Goal: Task Accomplishment & Management: Manage account settings

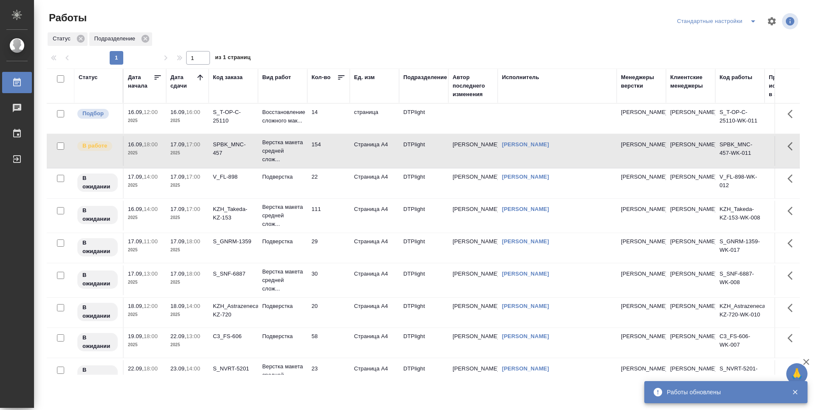
click at [292, 133] on td "Восстановление сложного мак..." at bounding box center [282, 119] width 49 height 30
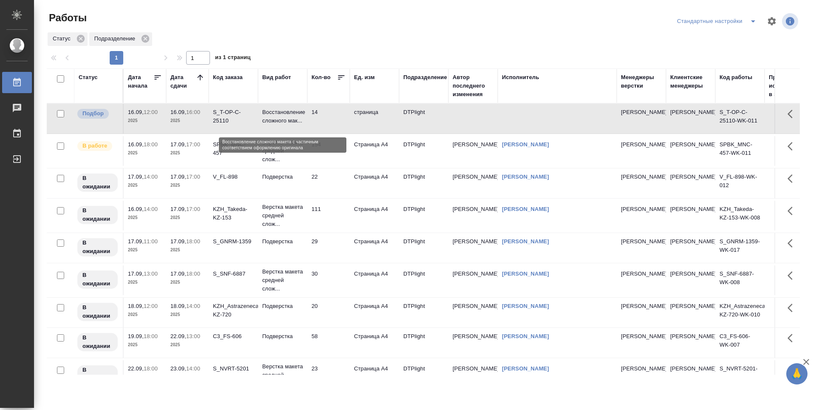
click at [281, 120] on p "Восстановление сложного мак..." at bounding box center [282, 116] width 41 height 17
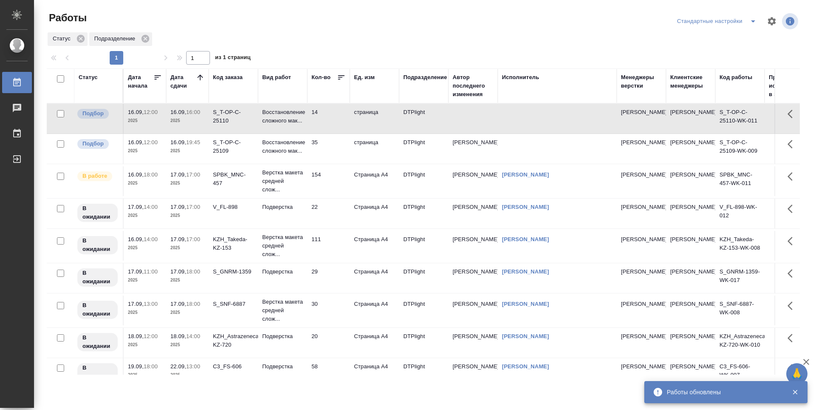
click at [371, 133] on td "страница" at bounding box center [374, 119] width 49 height 30
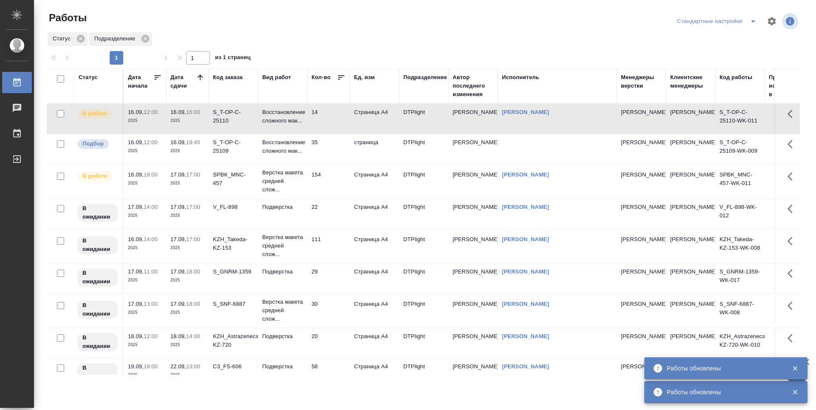
click at [287, 164] on td "Восстановление сложного мак..." at bounding box center [282, 149] width 49 height 30
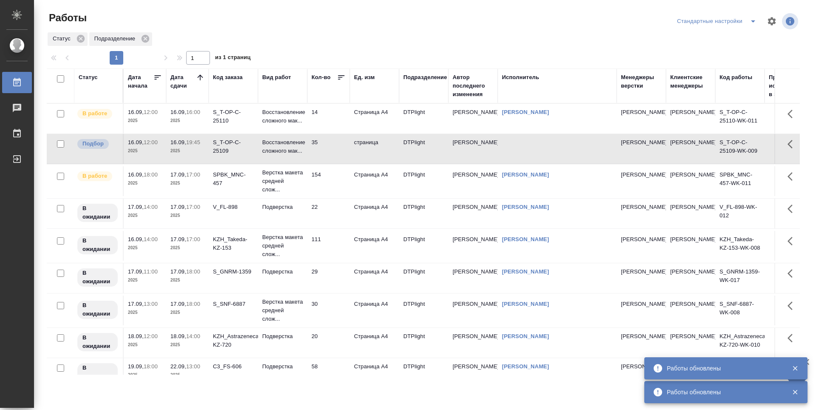
click at [287, 164] on td "Восстановление сложного мак..." at bounding box center [282, 149] width 49 height 30
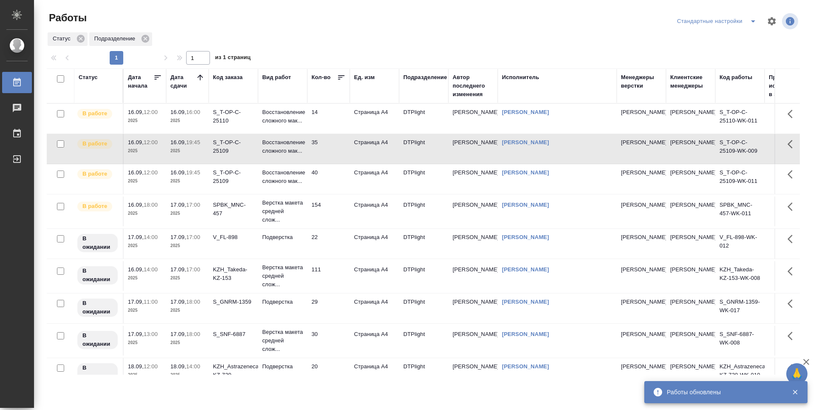
click at [336, 194] on td "40" at bounding box center [328, 179] width 42 height 30
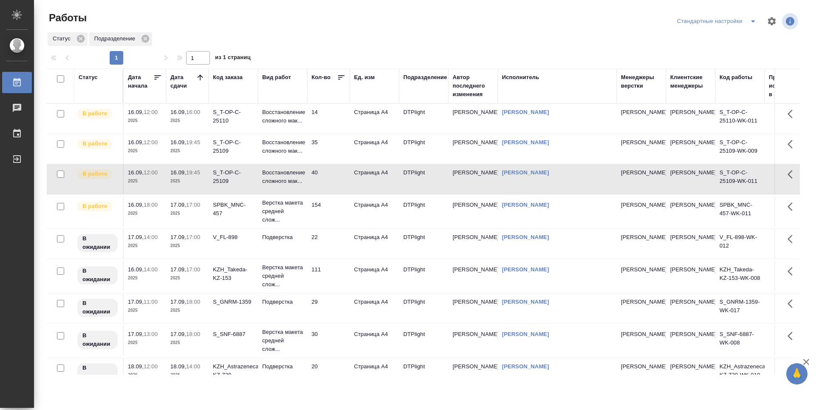
click at [322, 164] on td "35" at bounding box center [328, 149] width 42 height 30
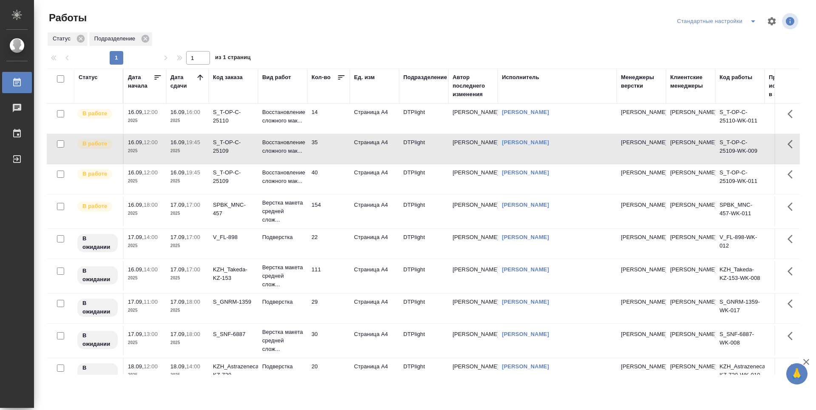
click at [326, 123] on td "14" at bounding box center [328, 119] width 42 height 30
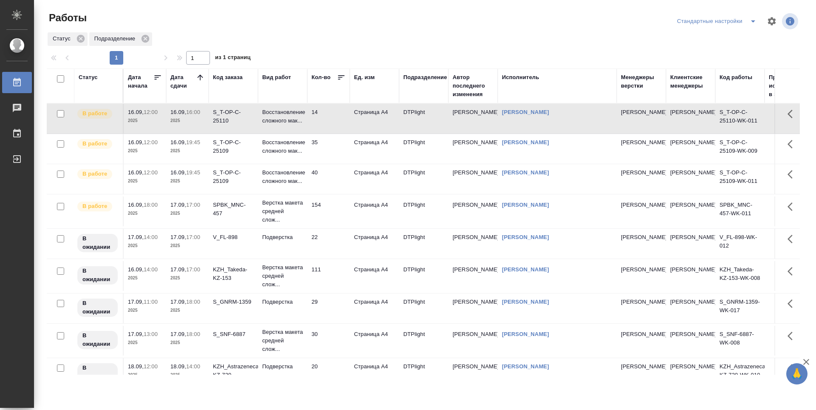
click at [333, 194] on td "40" at bounding box center [328, 179] width 42 height 30
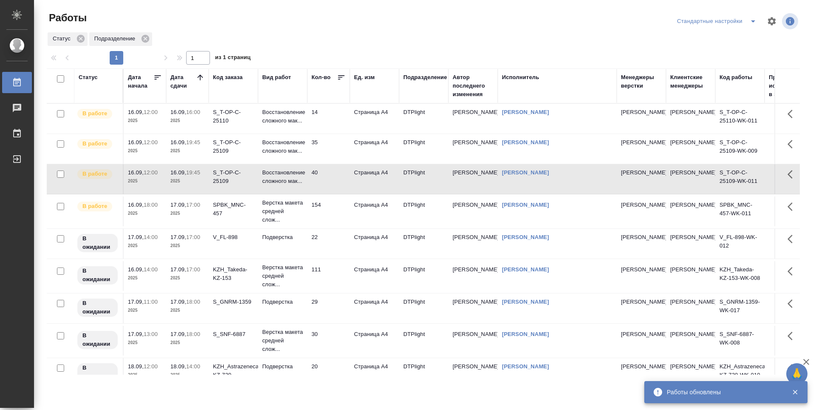
click at [321, 131] on td "14" at bounding box center [328, 119] width 42 height 30
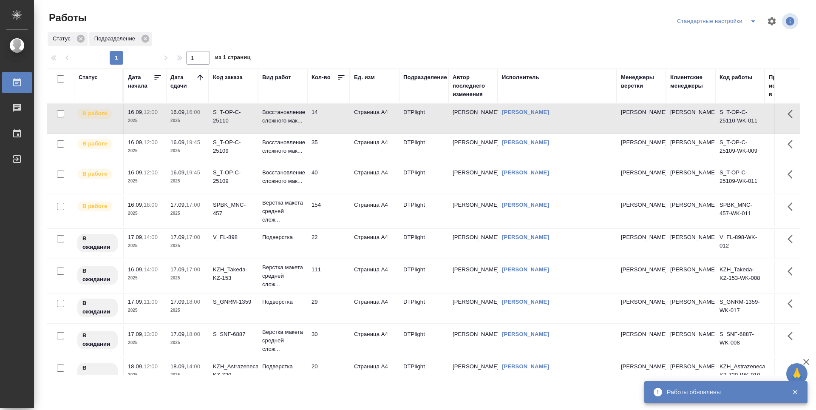
click at [321, 131] on td "14" at bounding box center [328, 119] width 42 height 30
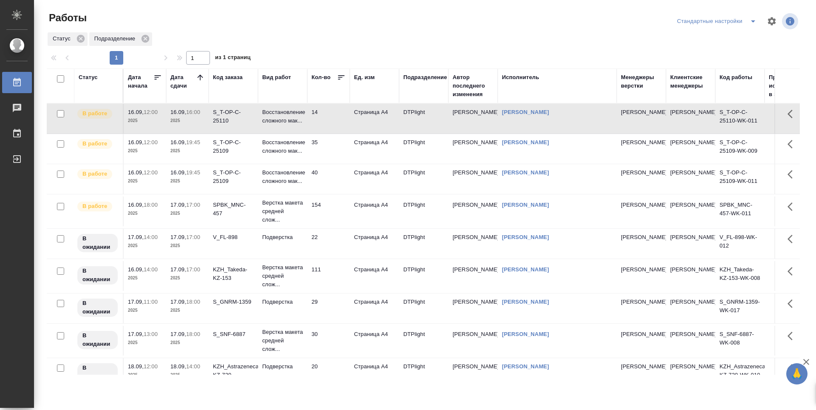
click at [330, 164] on td "35" at bounding box center [328, 149] width 42 height 30
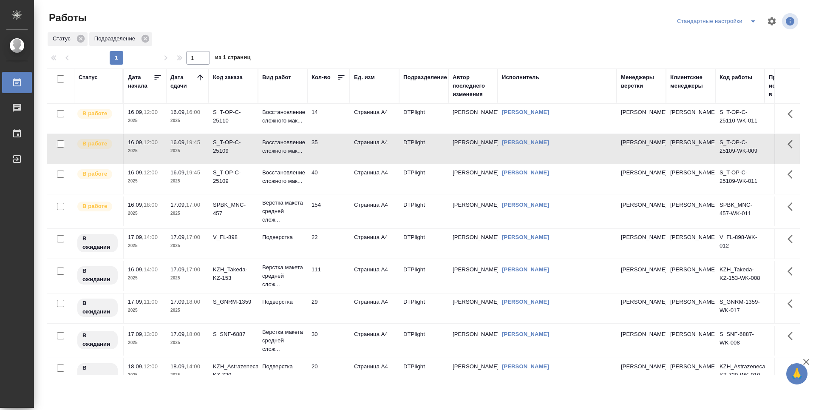
click at [330, 164] on td "35" at bounding box center [328, 149] width 42 height 30
click at [244, 194] on td "S_T-OP-C-25109" at bounding box center [233, 179] width 49 height 30
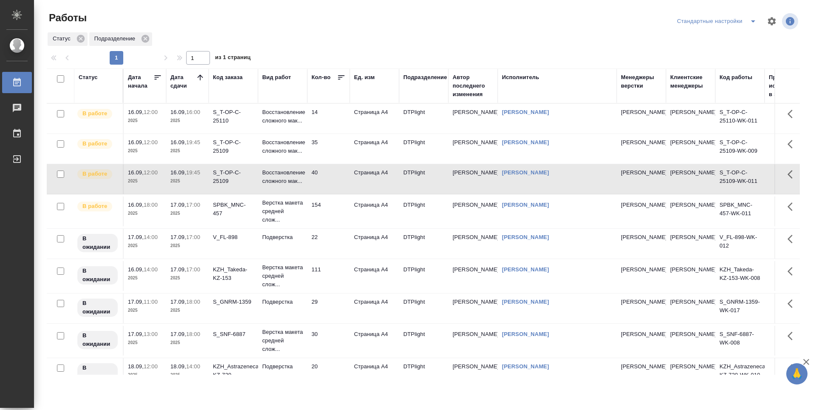
click at [244, 194] on td "S_T-OP-C-25109" at bounding box center [233, 179] width 49 height 30
click at [327, 126] on td "14" at bounding box center [328, 119] width 42 height 30
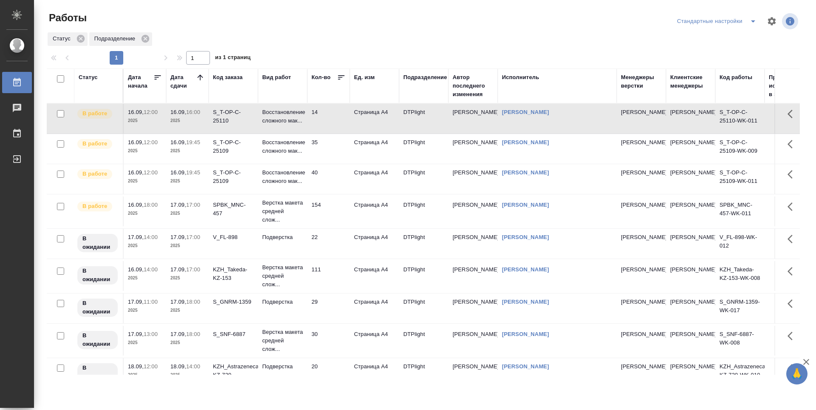
click at [327, 126] on td "14" at bounding box center [328, 119] width 42 height 30
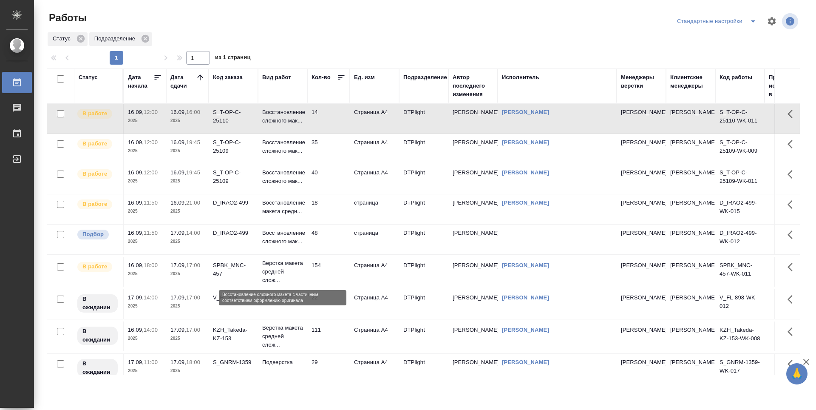
click at [281, 246] on p "Восстановление сложного мак..." at bounding box center [282, 237] width 41 height 17
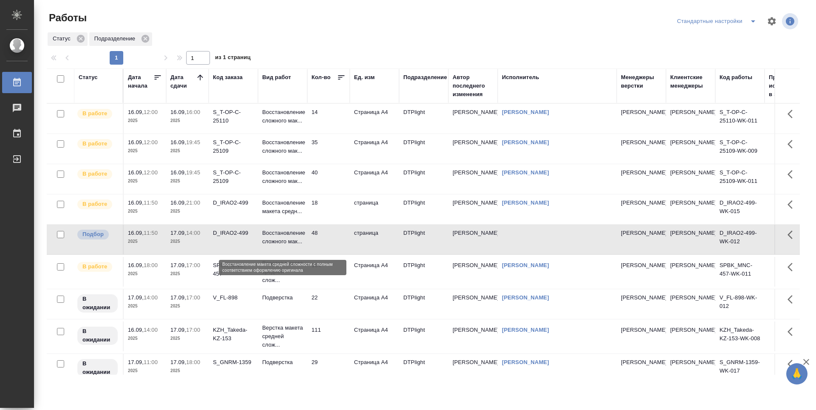
click at [288, 215] on p "Восстановление макета средн..." at bounding box center [282, 206] width 41 height 17
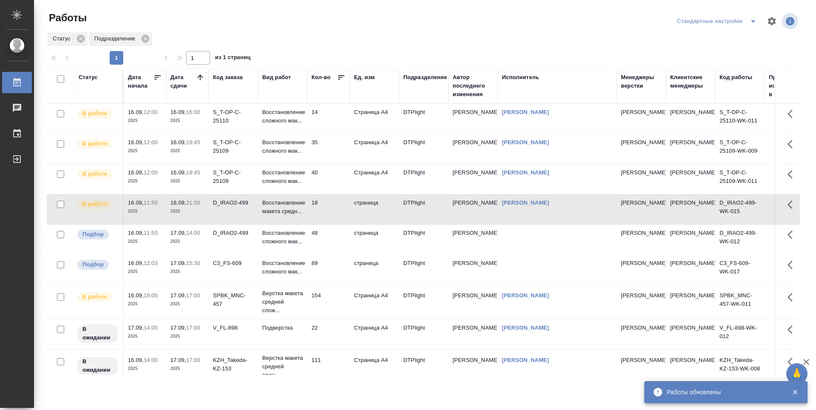
click at [251, 267] on div "C3_FS-609" at bounding box center [233, 263] width 41 height 8
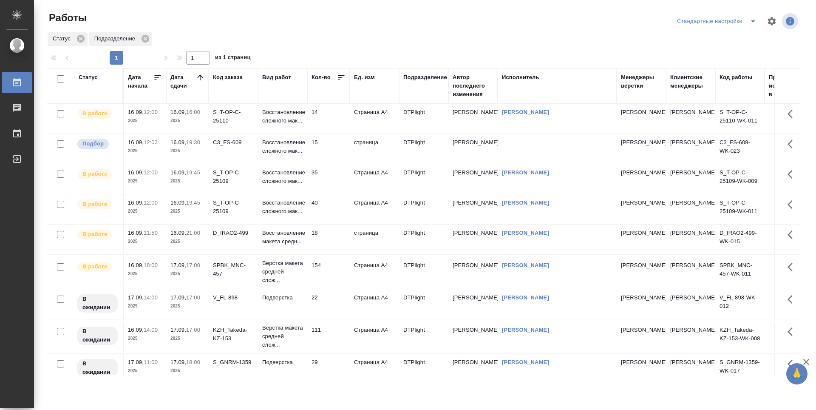
click at [329, 194] on td "35" at bounding box center [328, 179] width 42 height 30
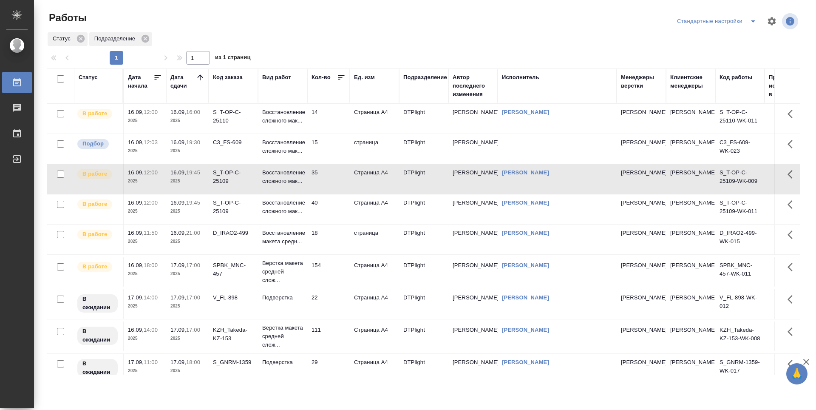
click at [329, 194] on td "35" at bounding box center [328, 179] width 42 height 30
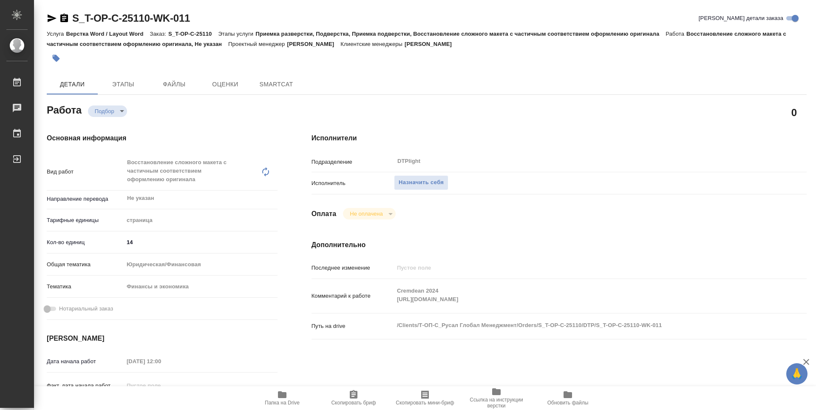
type textarea "x"
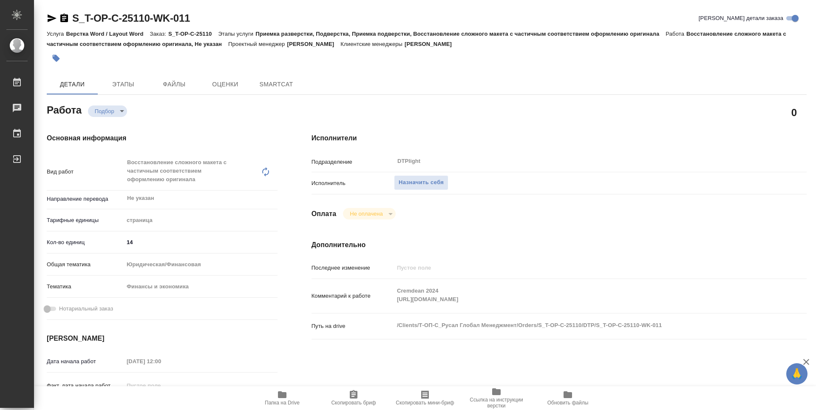
type textarea "x"
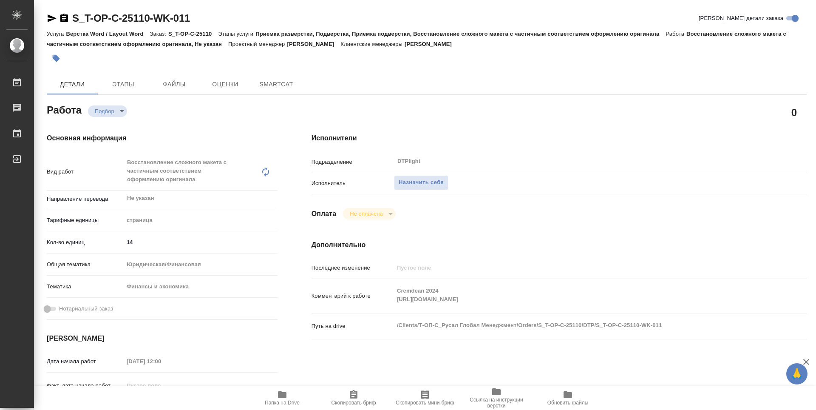
type textarea "x"
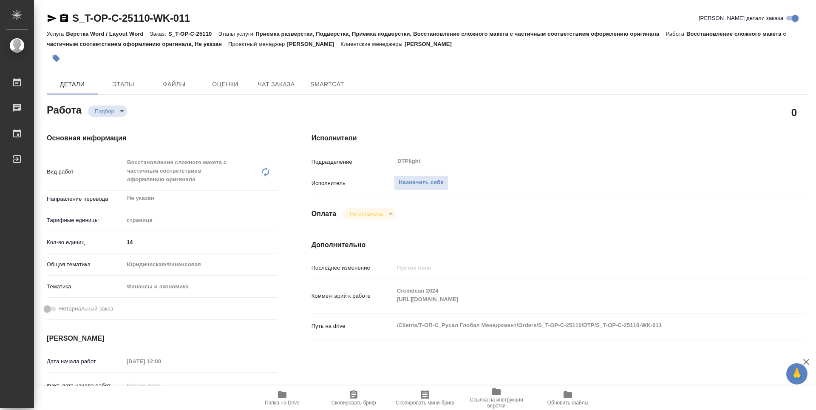
type textarea "x"
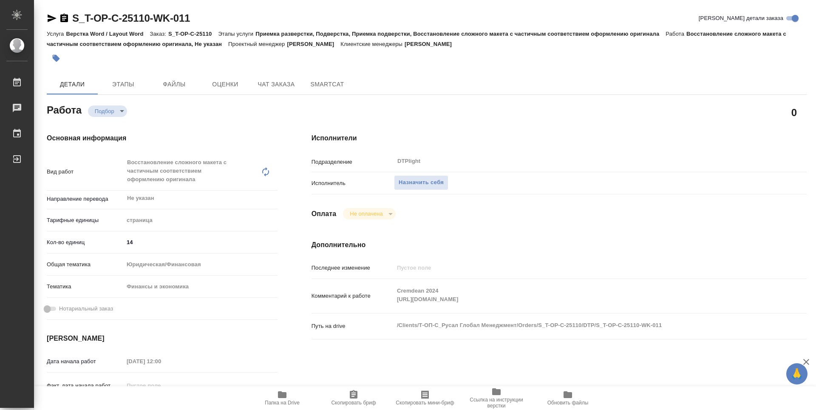
type textarea "x"
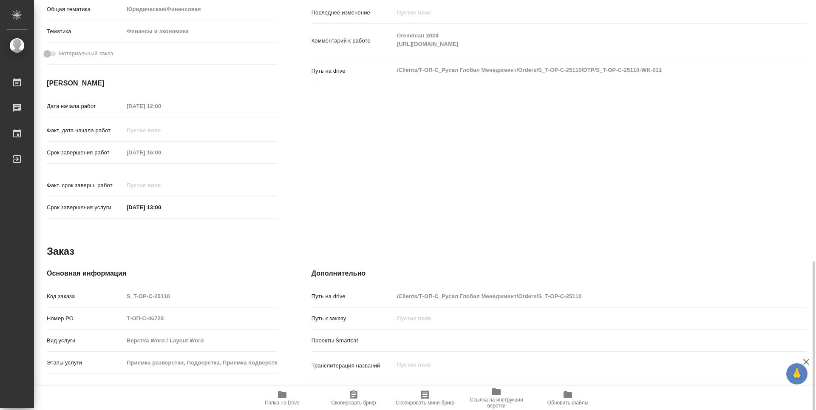
scroll to position [332, 0]
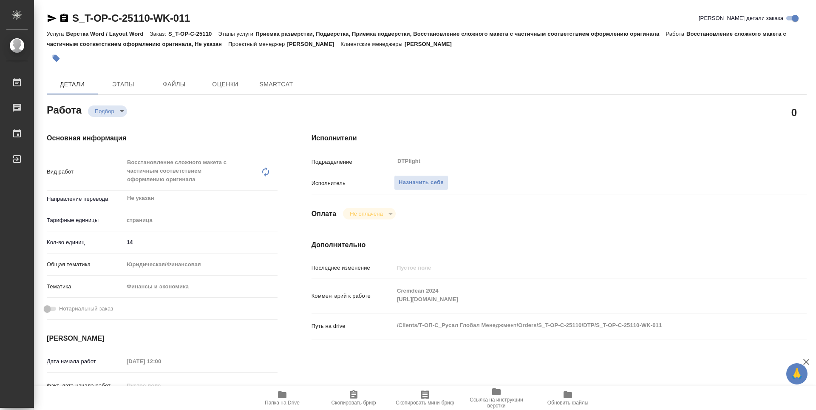
type textarea "x"
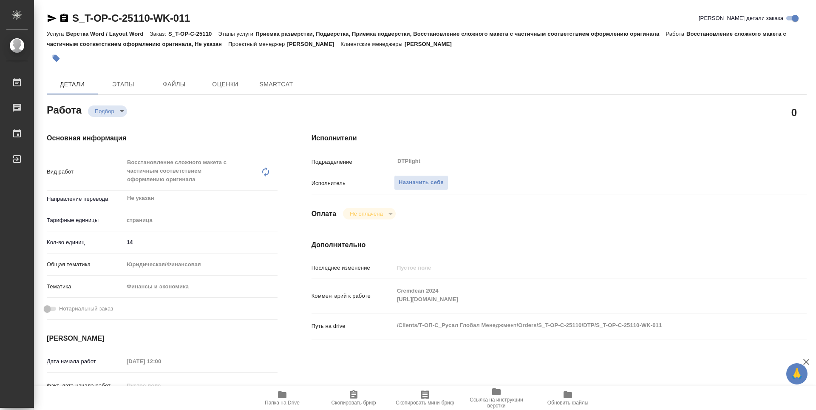
type textarea "x"
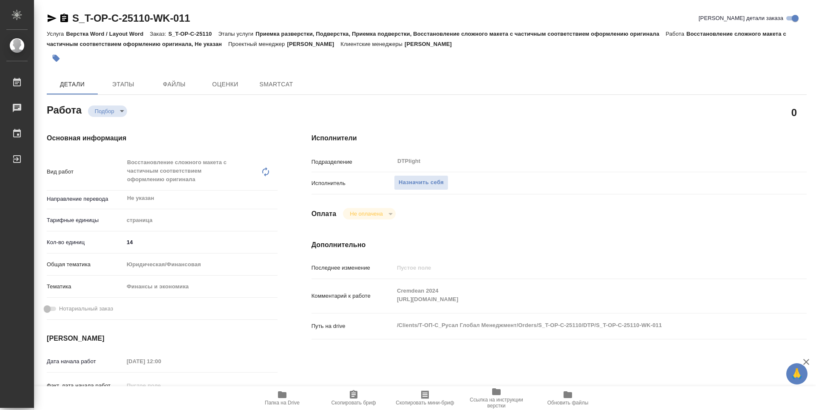
type textarea "x"
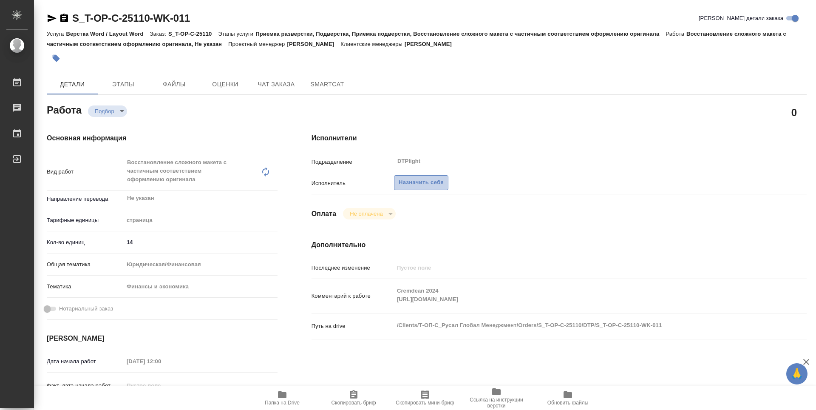
click at [436, 187] on span "Назначить себя" at bounding box center [420, 183] width 45 height 10
type textarea "x"
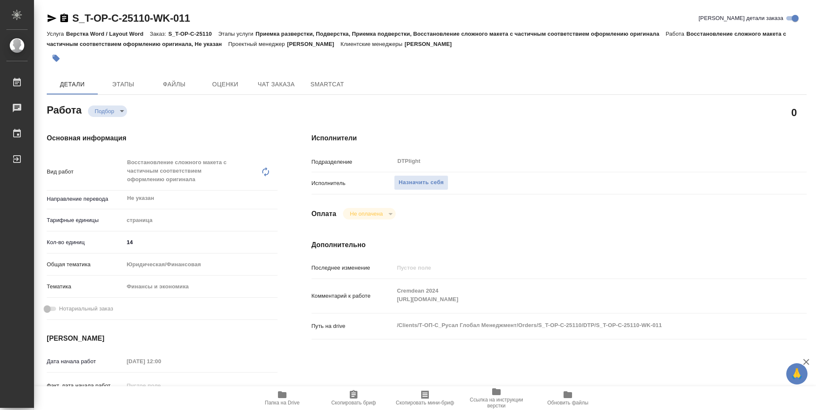
type textarea "x"
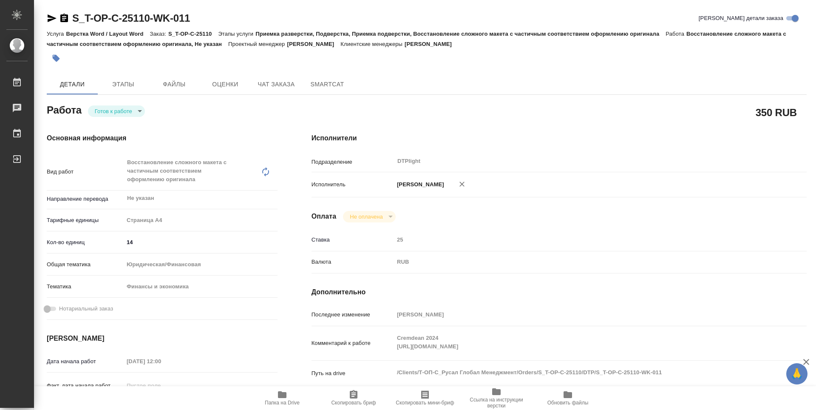
type textarea "x"
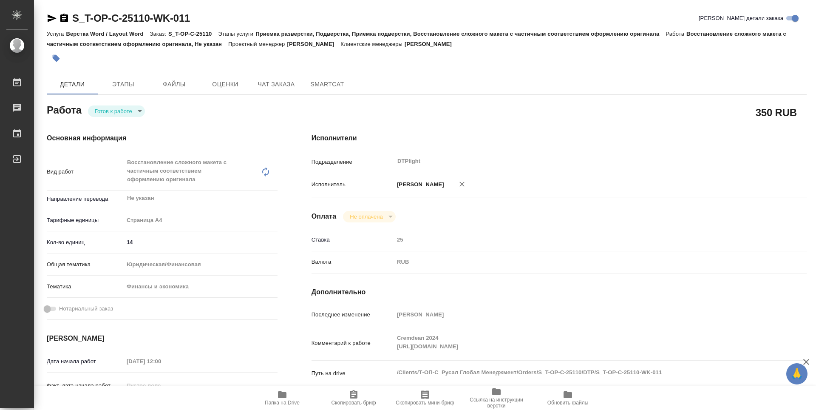
type textarea "x"
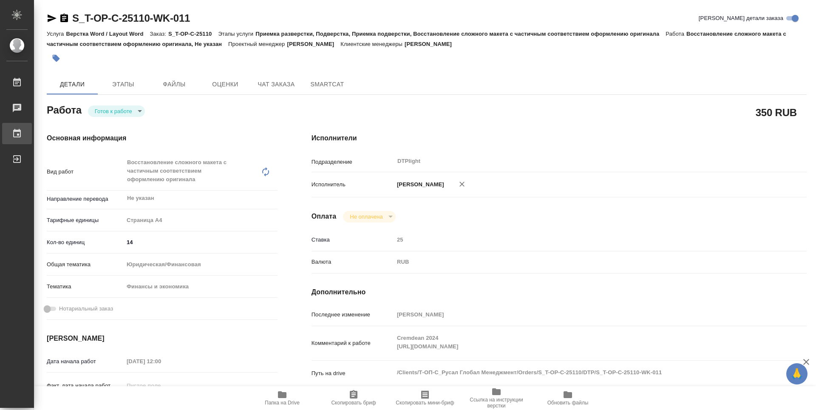
type textarea "x"
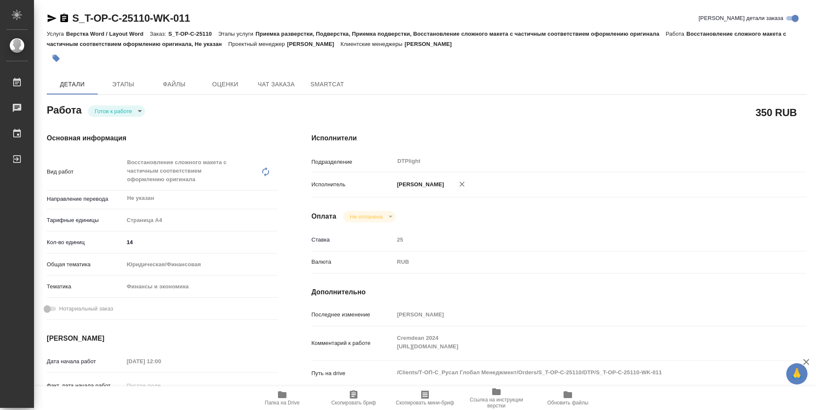
type textarea "x"
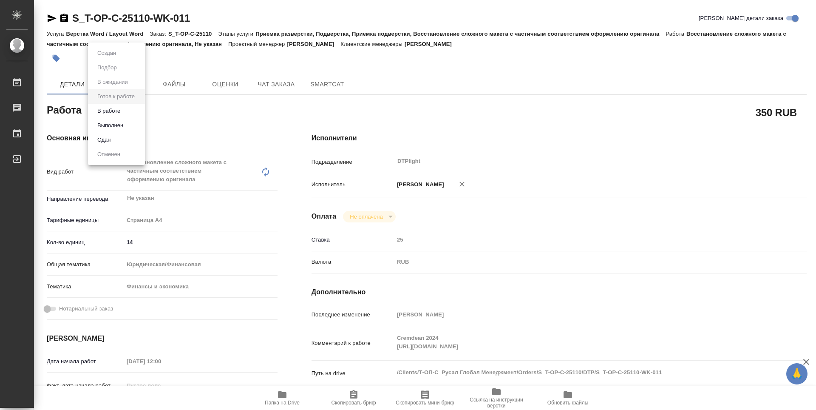
drag, startPoint x: 137, startPoint y: 111, endPoint x: 139, endPoint y: 115, distance: 5.0
click at [137, 110] on body "🙏 .cls-1 fill:#fff; AWATERA Guselnikov Roman Работы 0 Чаты График Выйти S_T-OP-…" at bounding box center [408, 205] width 816 height 410
click at [100, 113] on button "В работе" at bounding box center [109, 110] width 28 height 9
type textarea "x"
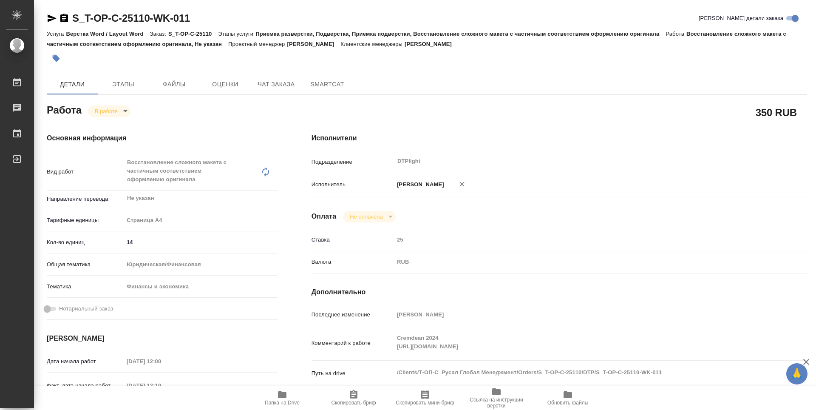
type textarea "x"
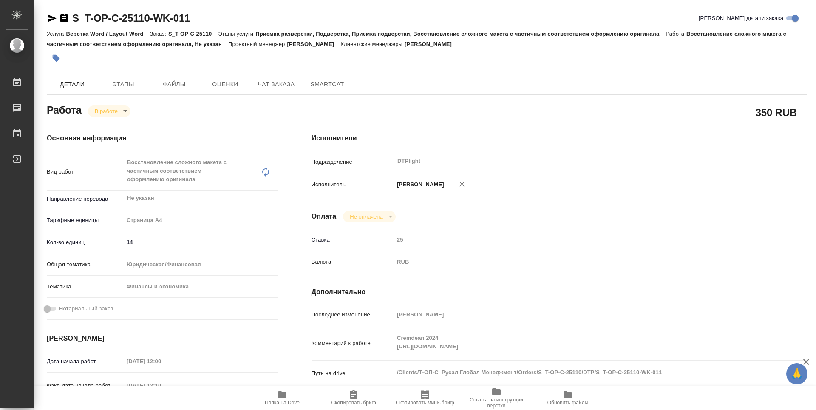
type textarea "x"
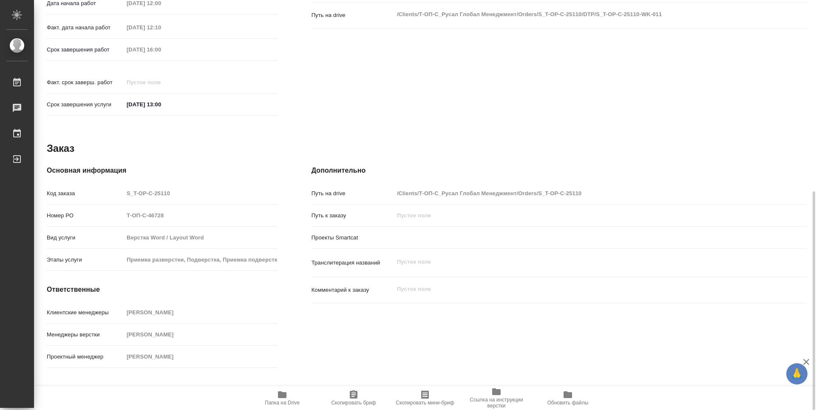
type textarea "x"
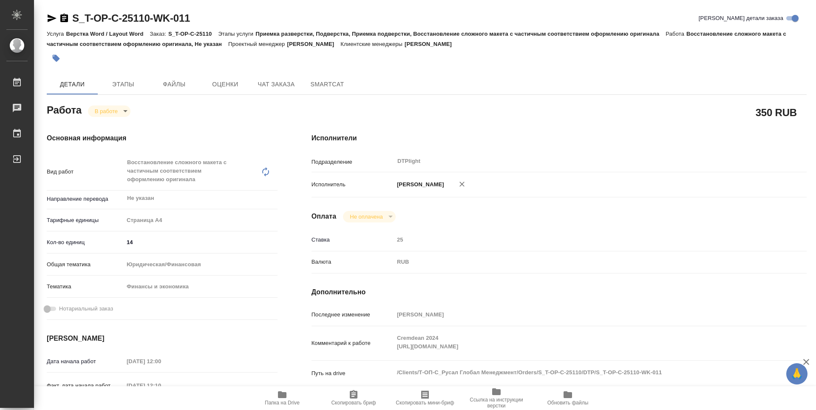
click at [67, 20] on icon "button" at bounding box center [64, 18] width 8 height 8
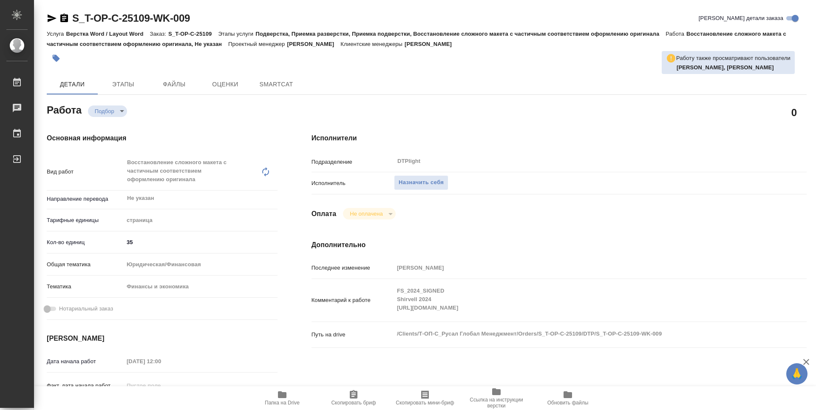
type textarea "x"
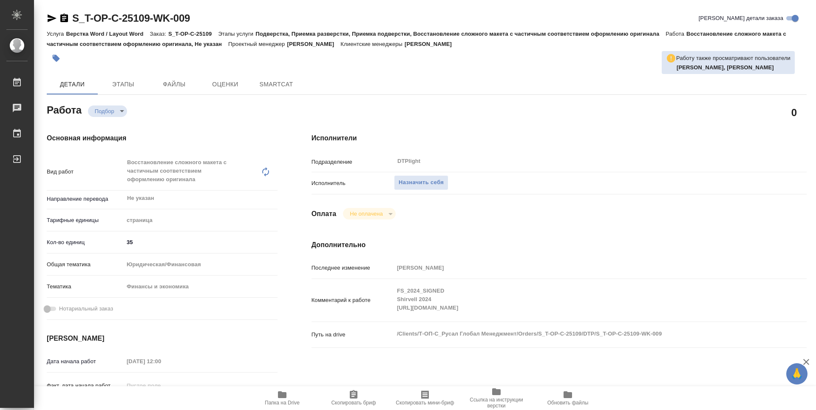
type textarea "x"
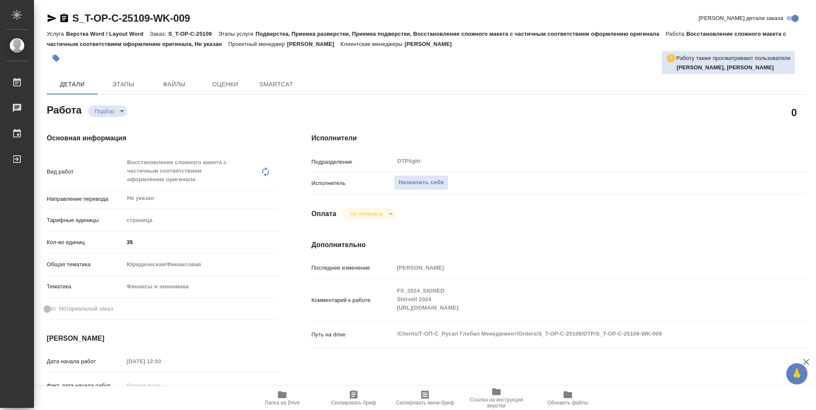
type textarea "x"
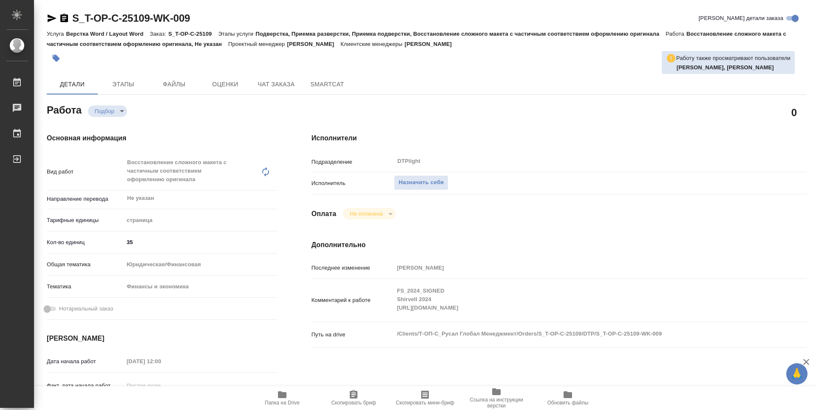
type textarea "x"
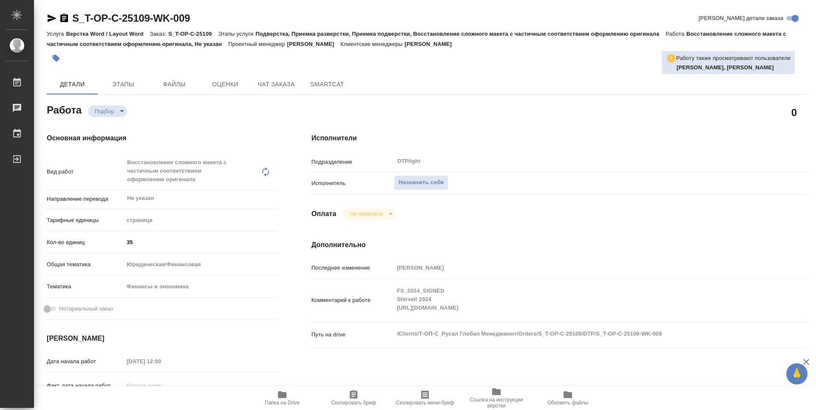
type textarea "x"
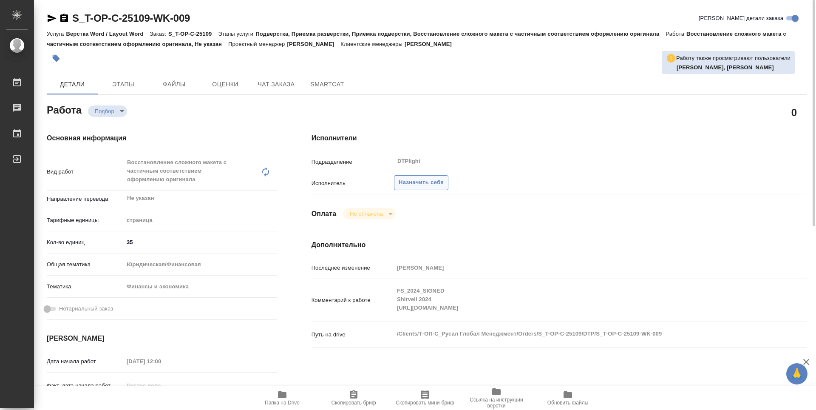
click at [409, 181] on span "Назначить себя" at bounding box center [420, 183] width 45 height 10
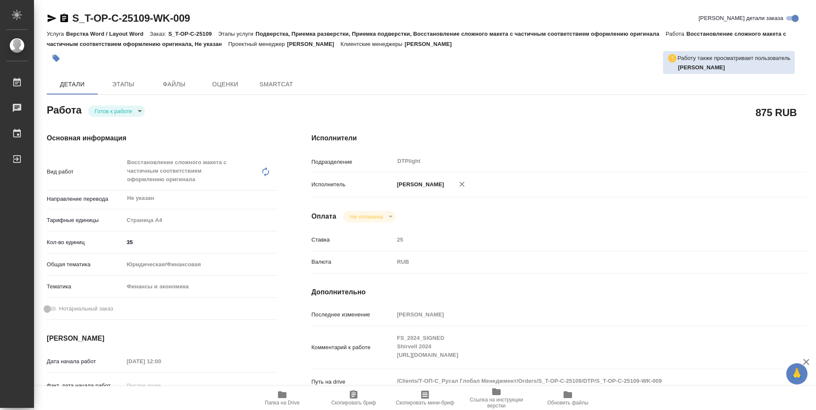
type textarea "x"
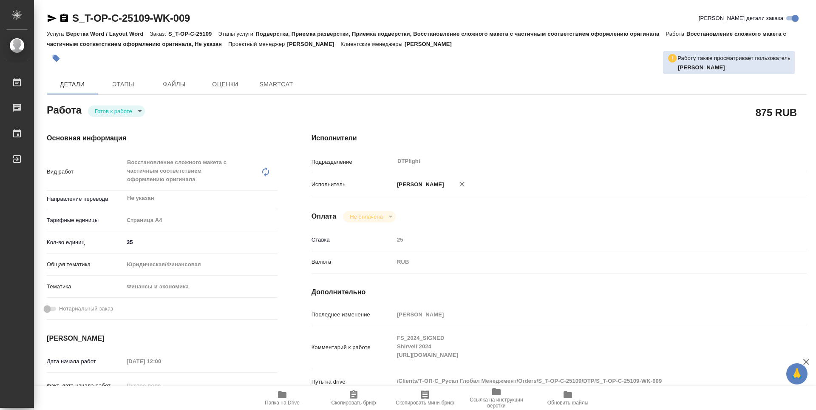
type textarea "x"
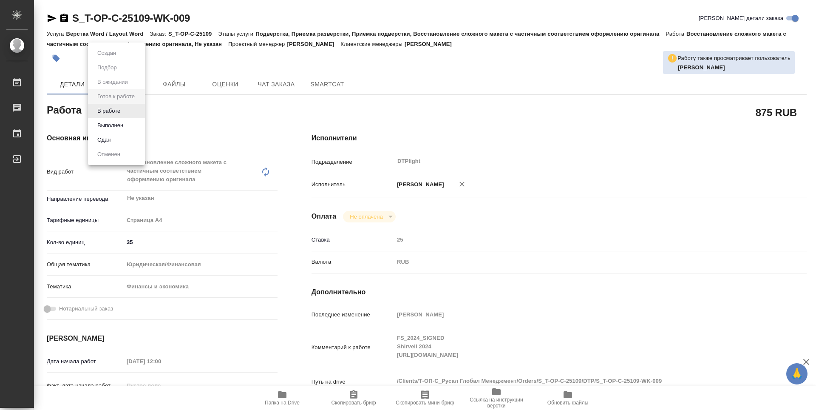
click at [135, 114] on body "🙏 .cls-1 fill:#fff; AWATERA Guselnikov Roman Работы Чаты График Выйти S_T-OP-C-…" at bounding box center [408, 205] width 816 height 410
type textarea "x"
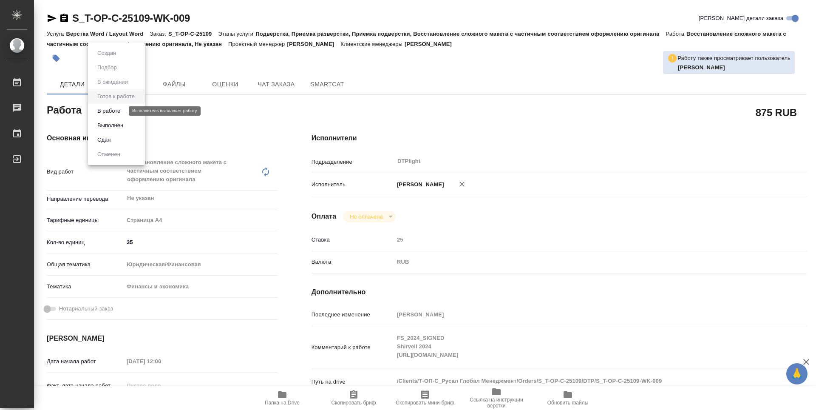
type textarea "x"
click at [114, 113] on button "В работе" at bounding box center [109, 110] width 28 height 9
type textarea "x"
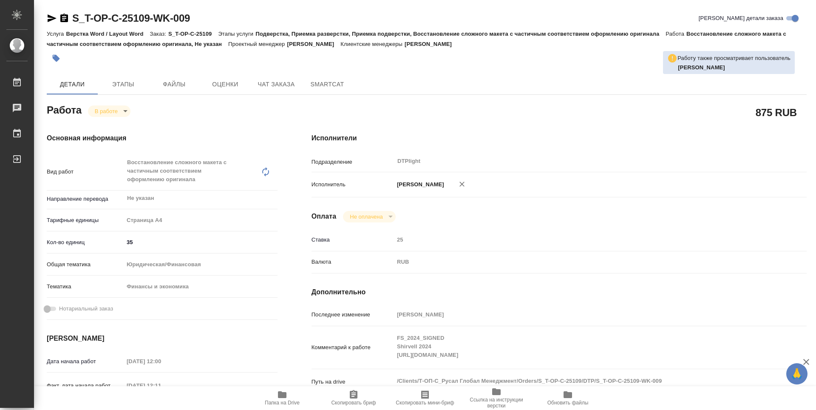
type textarea "x"
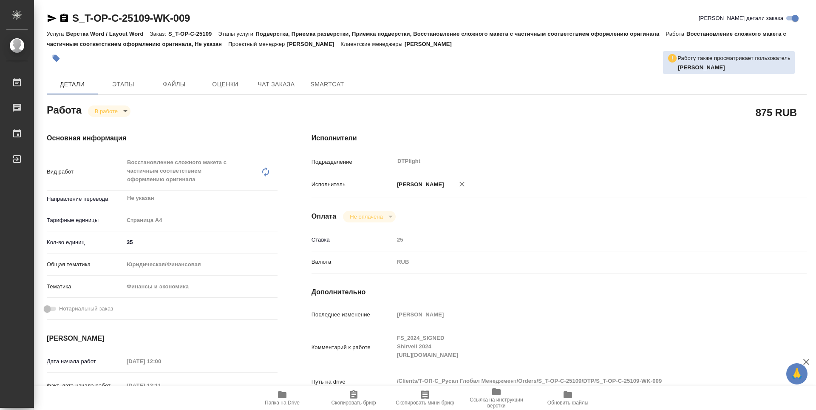
type textarea "x"
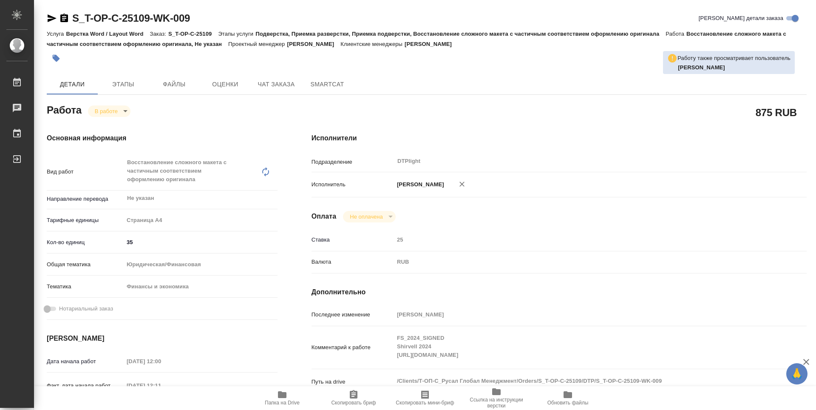
type textarea "x"
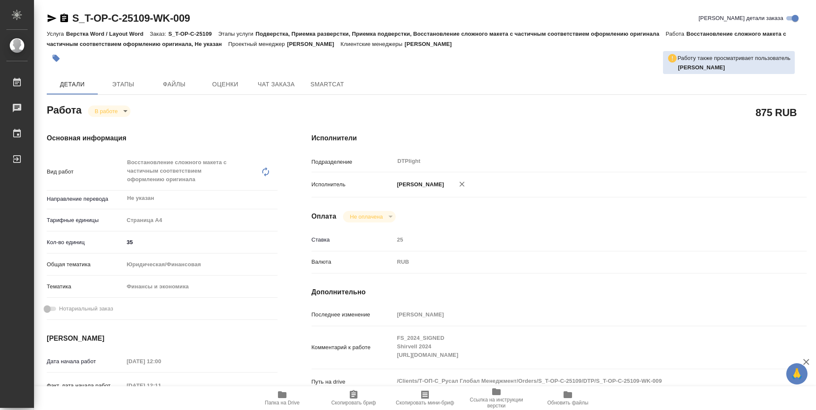
type textarea "x"
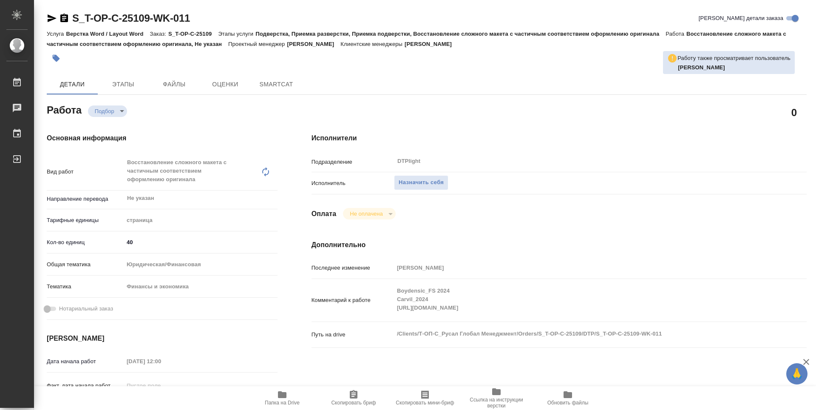
type textarea "x"
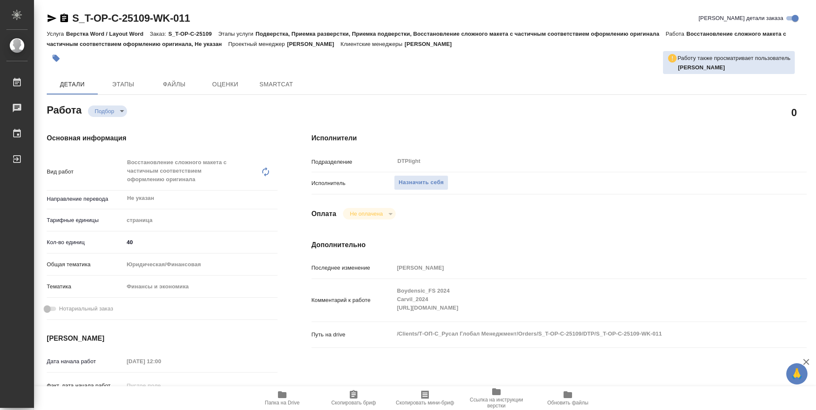
type textarea "x"
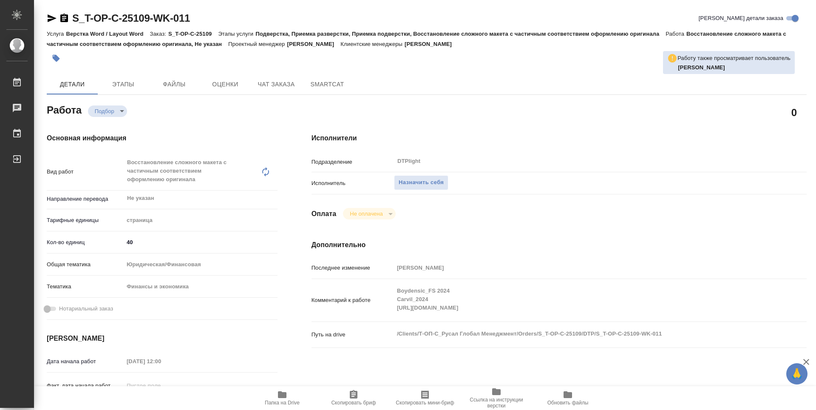
type textarea "x"
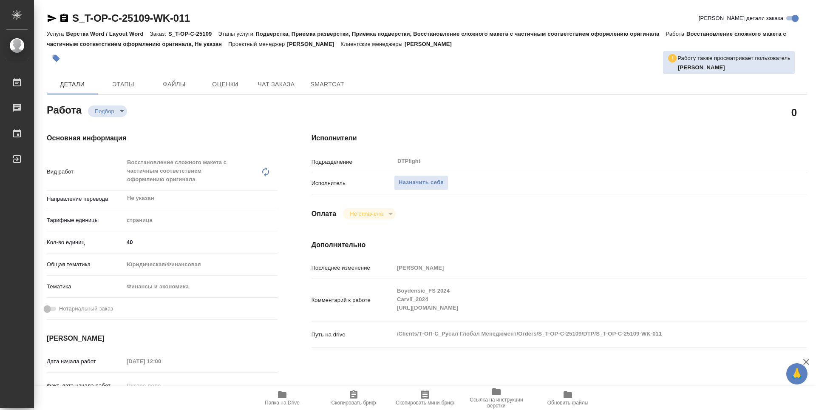
click at [390, 306] on div "Комментарий к работе Boydensic_FS 2024 Carvil_2024 https://drive.awatera.com/f/…" at bounding box center [558, 300] width 495 height 36
type textarea "x"
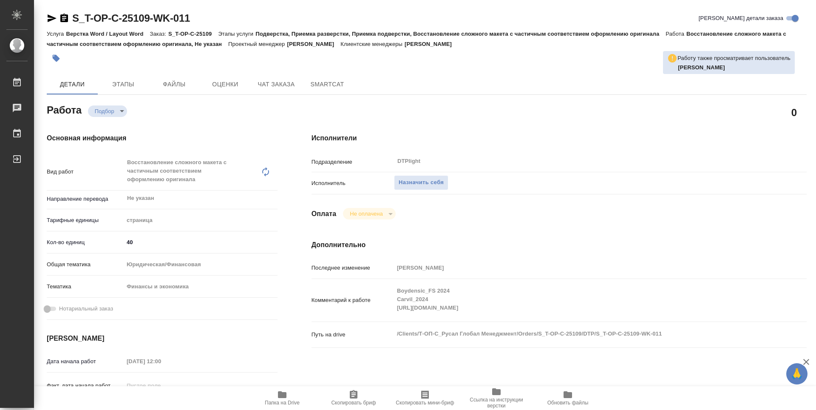
type textarea "x"
click at [426, 184] on span "Назначить себя" at bounding box center [420, 183] width 45 height 10
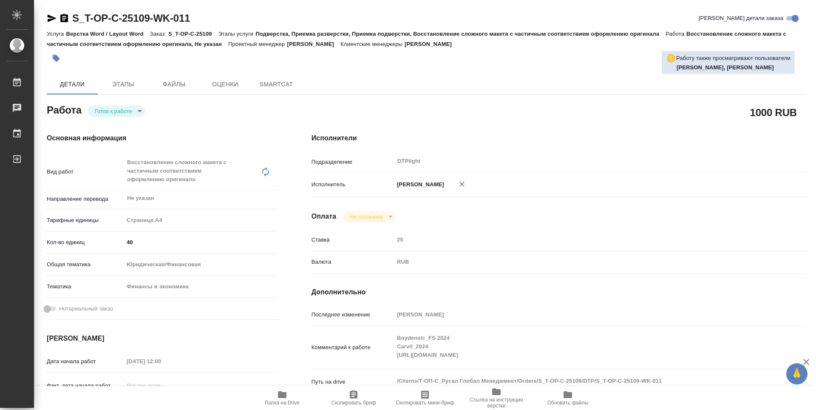
type textarea "x"
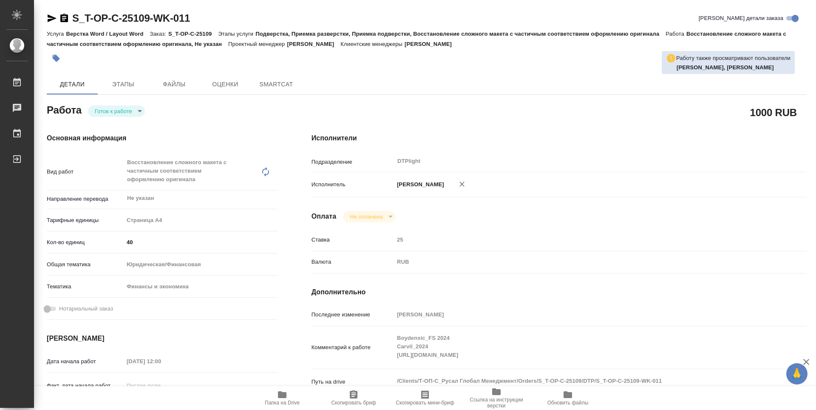
type textarea "x"
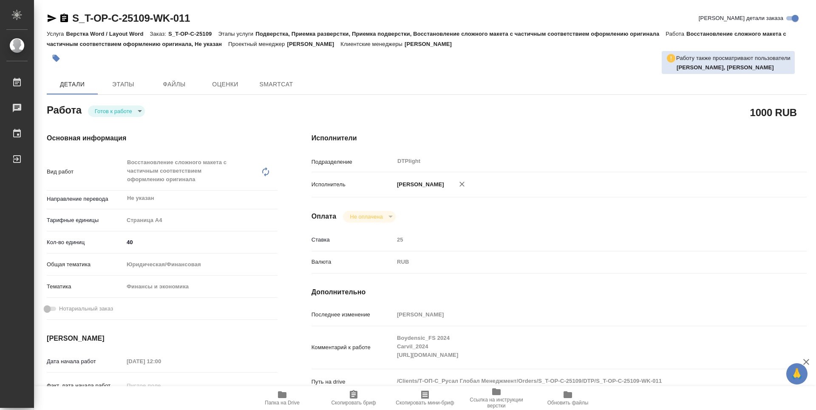
type textarea "x"
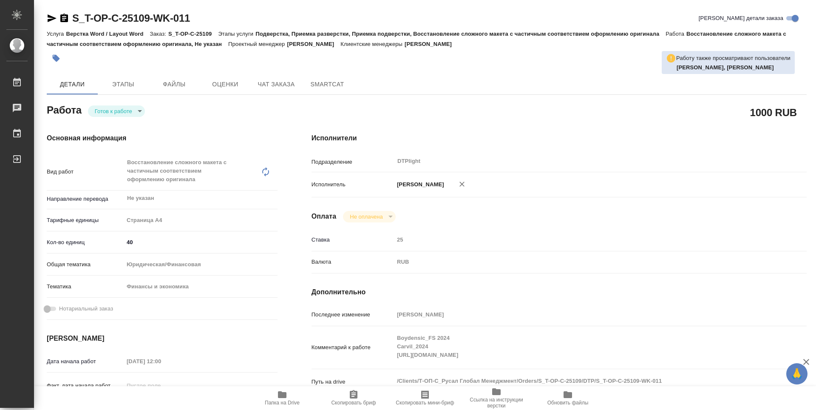
click at [140, 111] on body "🙏 .cls-1 fill:#fff; AWATERA Guselnikov Roman Работы Чаты График Выйти S_T-OP-C-…" at bounding box center [408, 205] width 816 height 410
click at [112, 112] on button "В работе" at bounding box center [109, 110] width 28 height 9
type textarea "x"
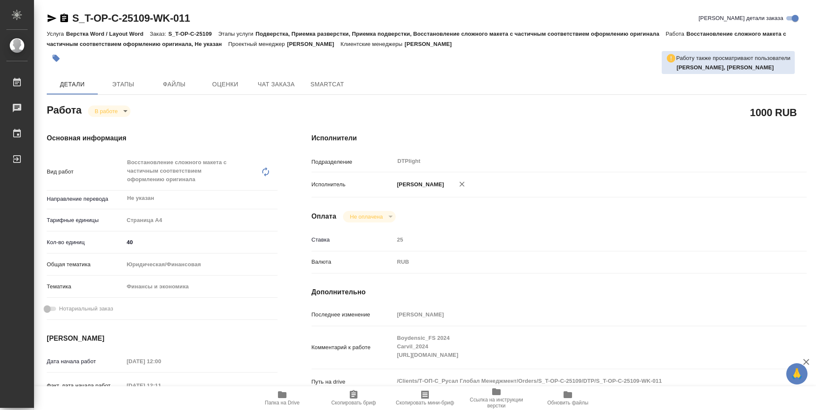
type textarea "x"
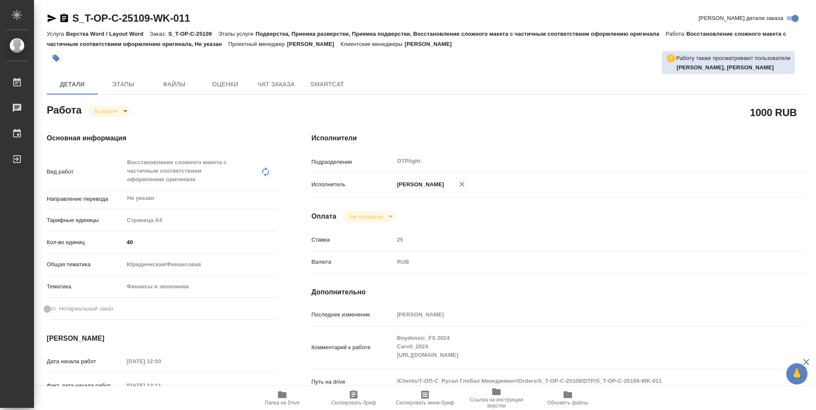
type textarea "x"
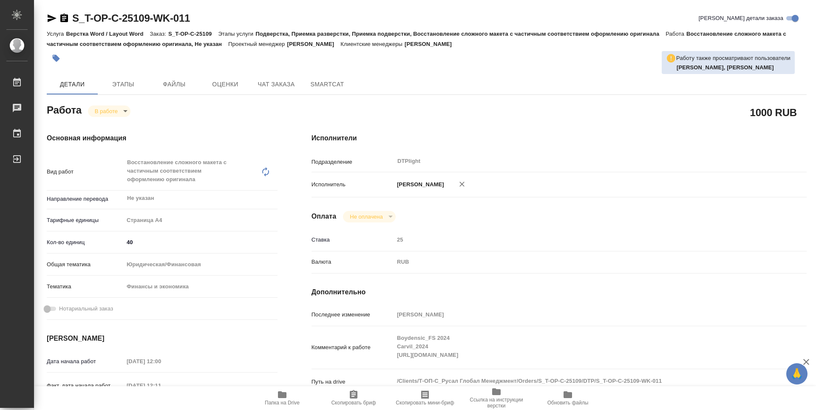
type textarea "x"
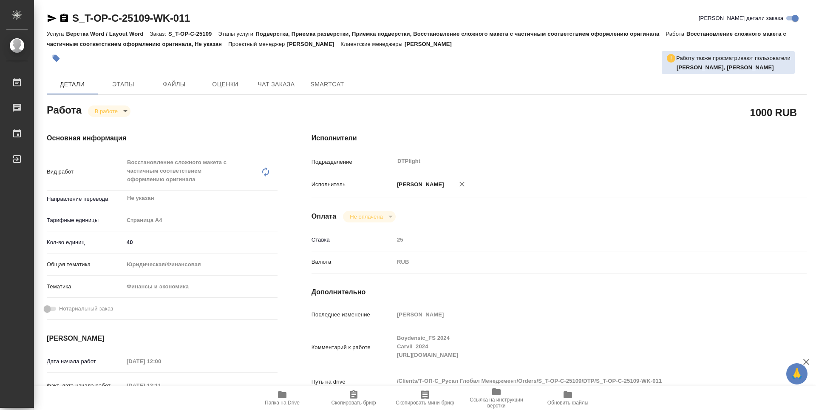
type textarea "x"
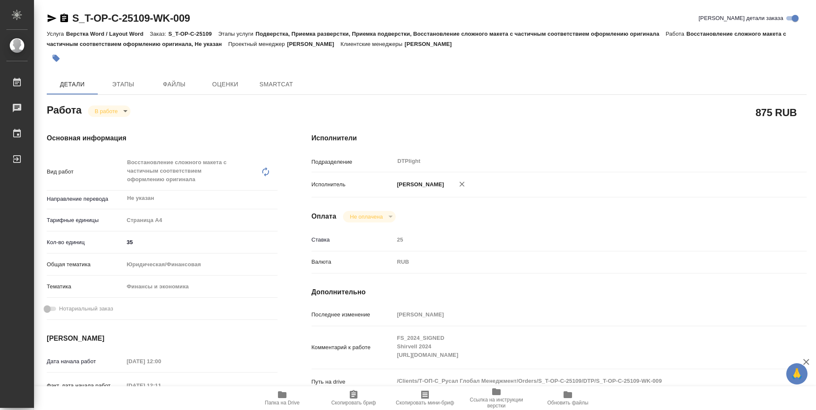
type textarea "x"
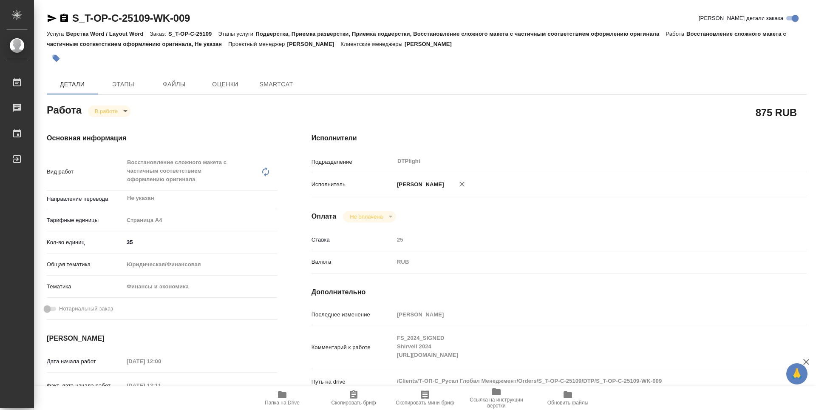
type textarea "x"
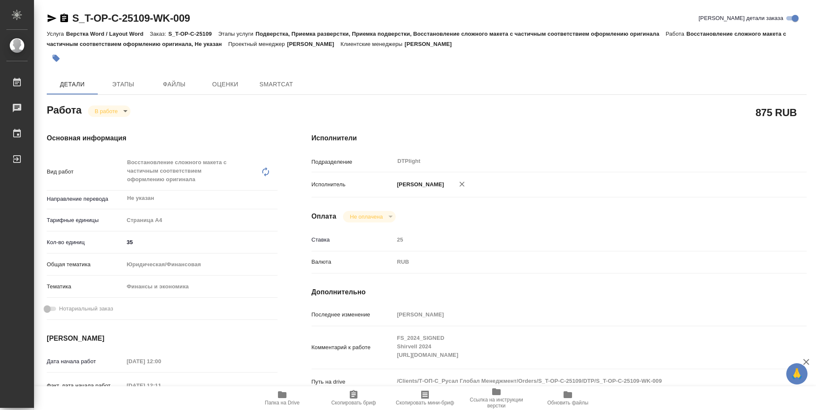
type textarea "x"
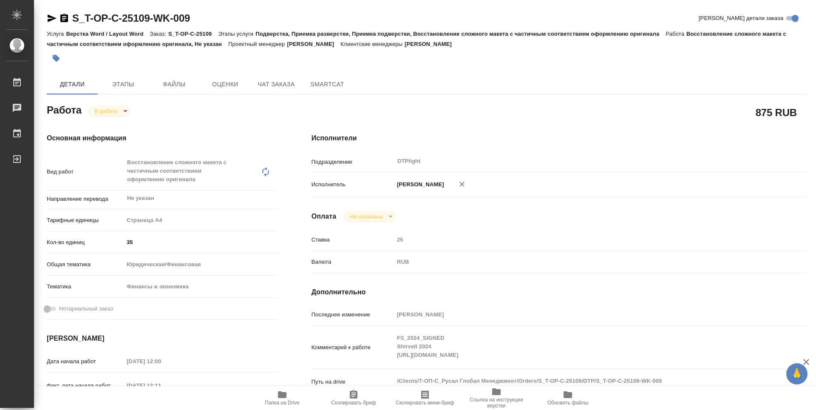
type textarea "x"
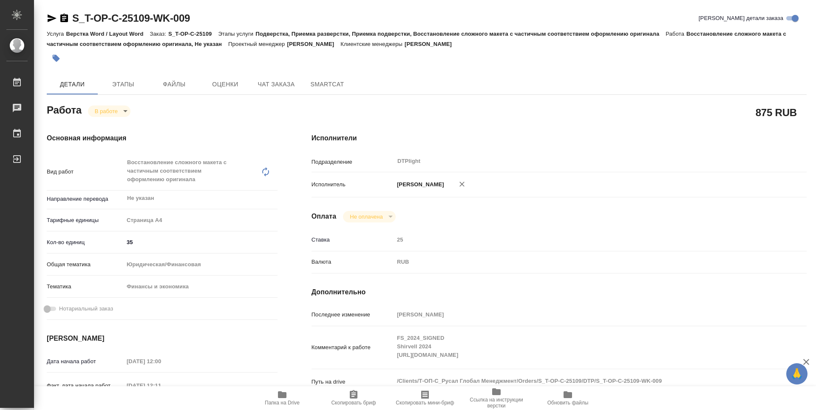
type textarea "x"
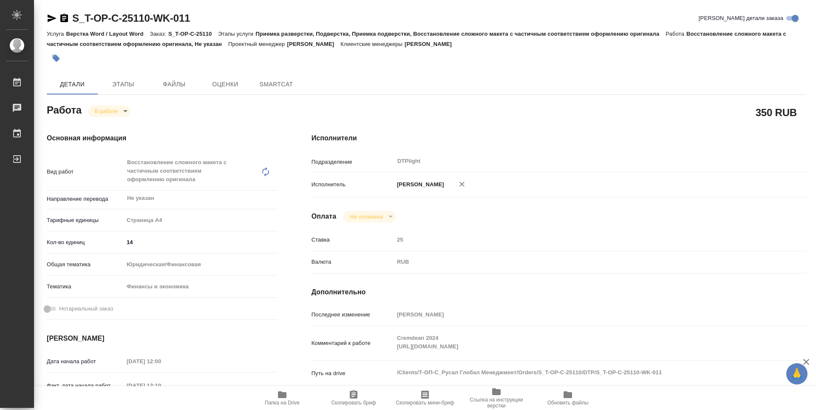
type textarea "x"
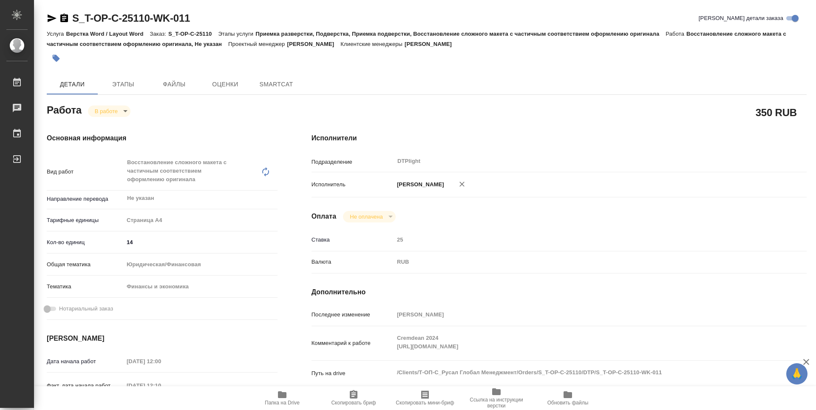
type textarea "x"
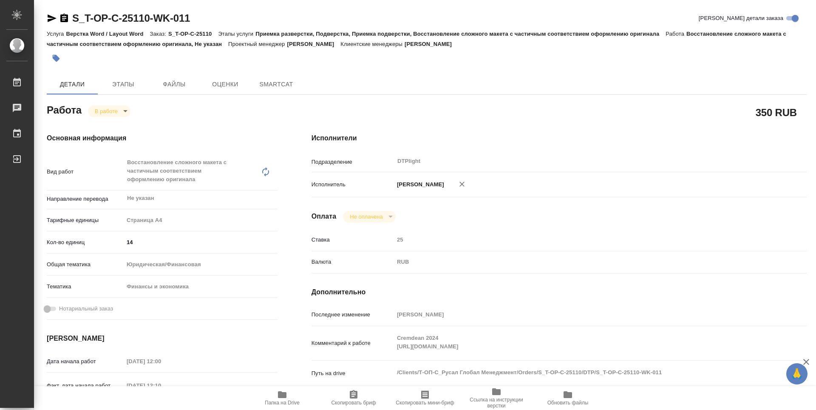
type textarea "x"
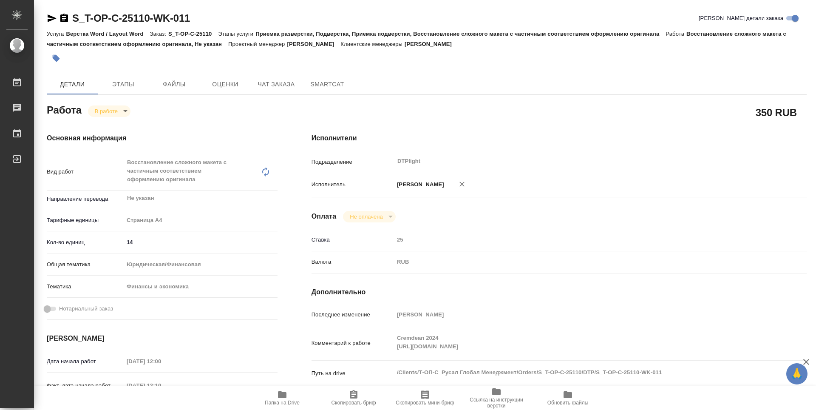
type textarea "x"
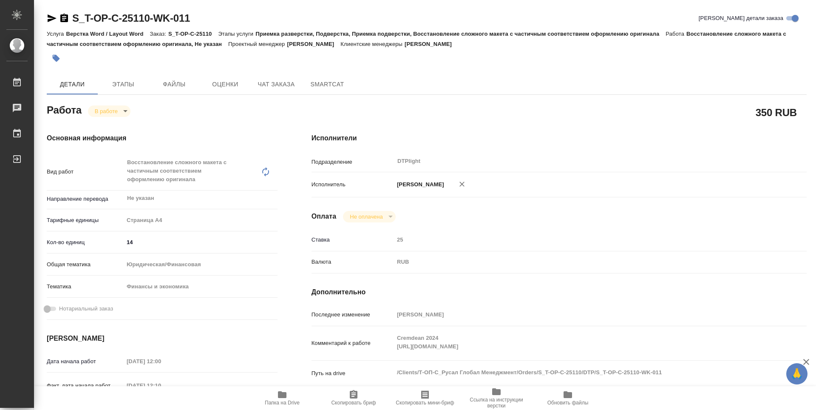
click at [384, 347] on div "Комментарий к работе Cremdean 2024 https://drive.awatera.com/f/10371731 x" at bounding box center [558, 342] width 495 height 27
type textarea "x"
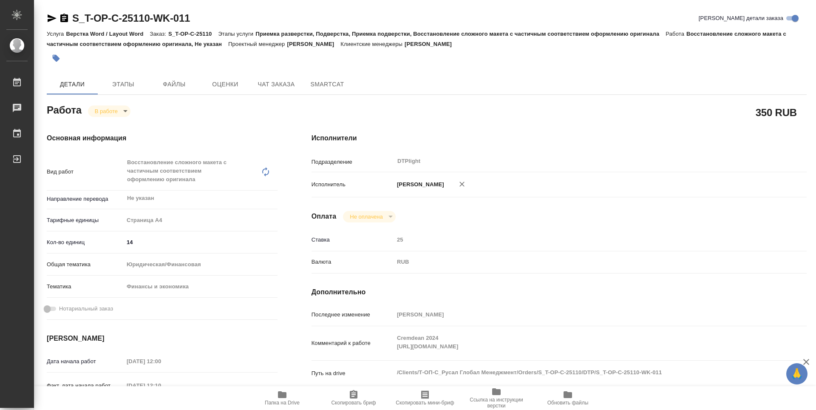
type textarea "x"
click at [67, 17] on icon "button" at bounding box center [64, 18] width 8 height 8
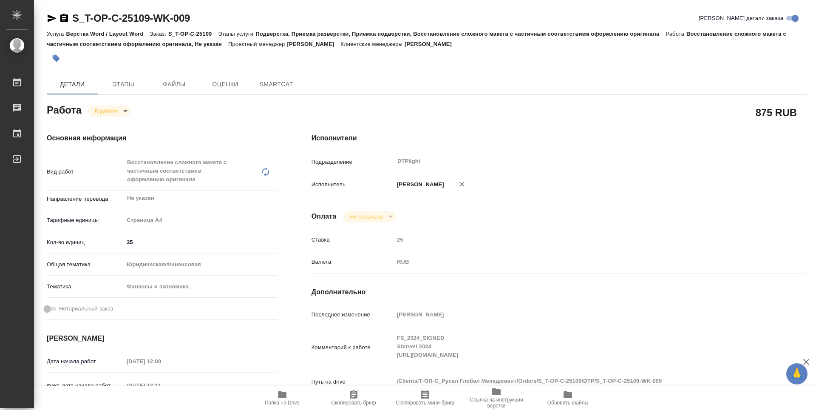
type textarea "x"
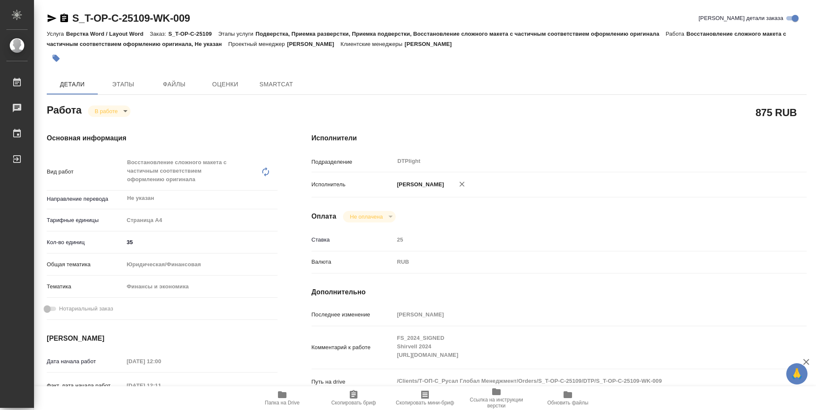
type textarea "x"
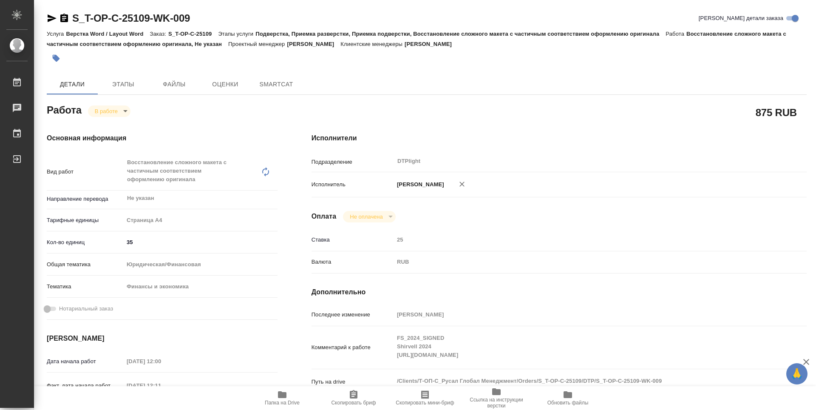
type textarea "x"
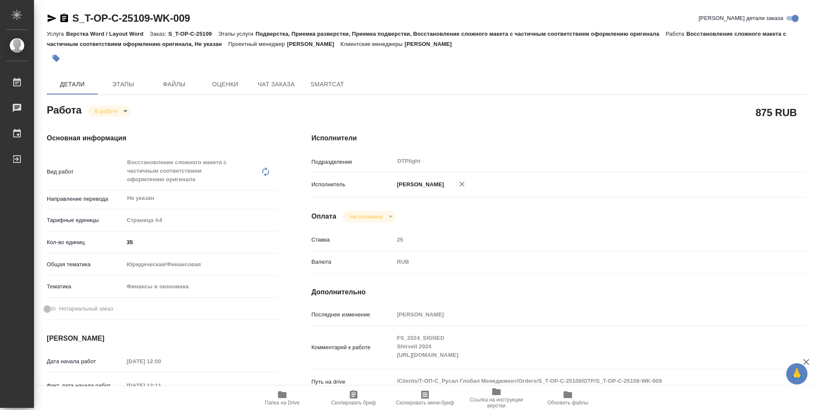
type textarea "x"
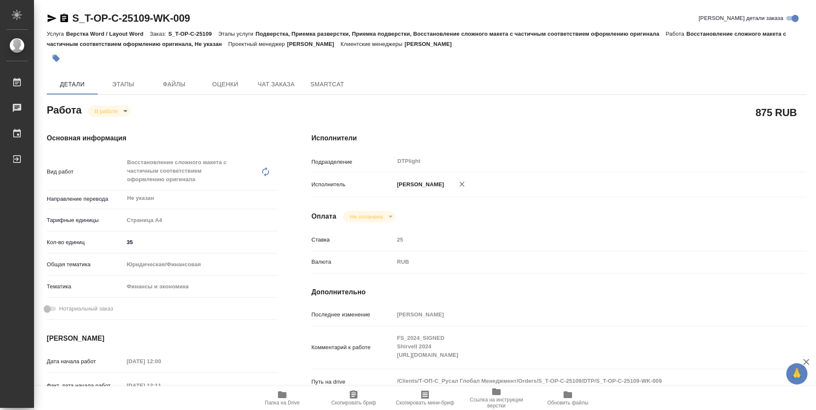
type textarea "x"
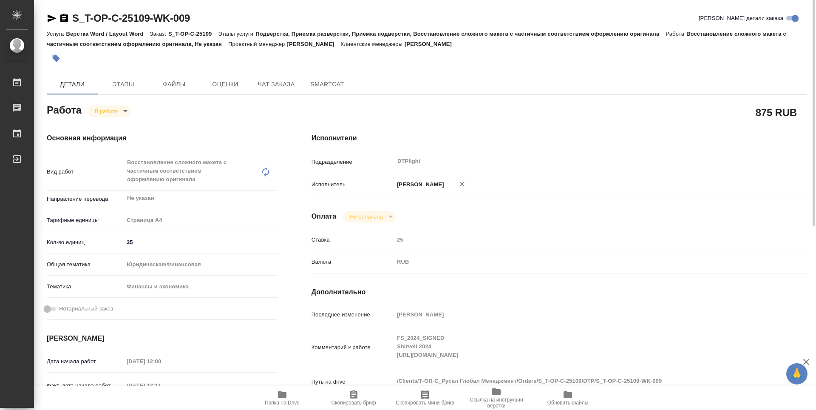
click at [63, 18] on icon "button" at bounding box center [64, 18] width 8 height 8
type textarea "x"
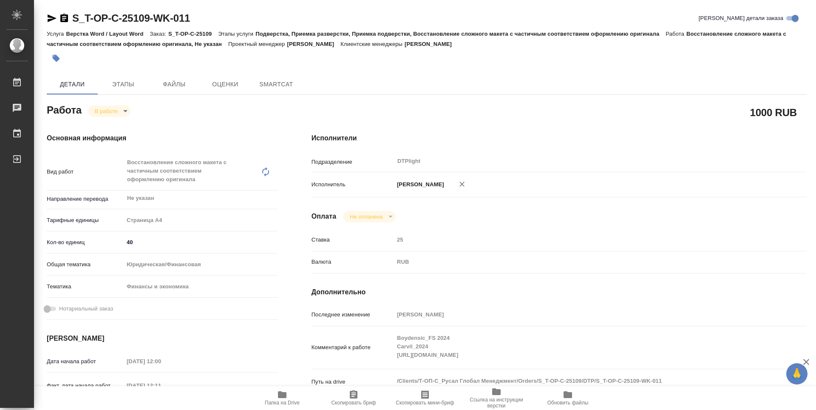
type textarea "x"
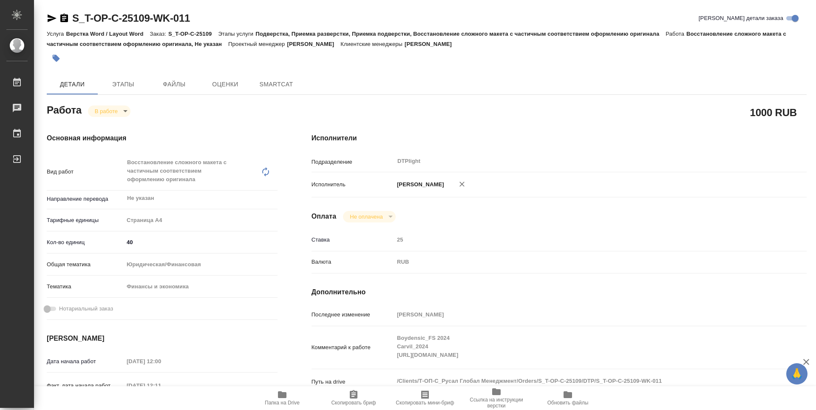
type textarea "x"
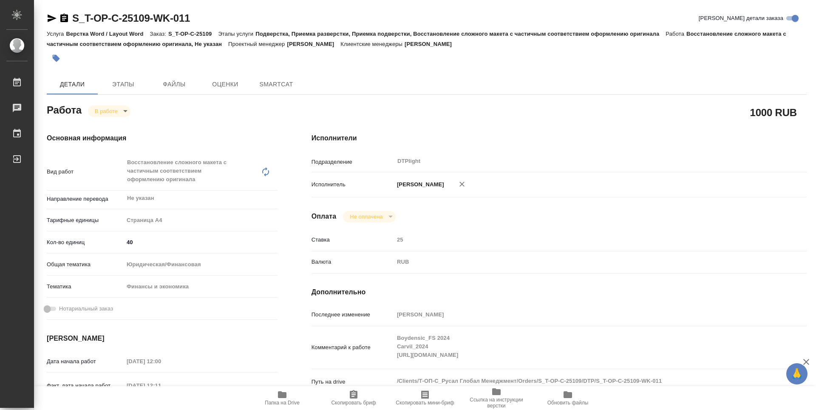
type textarea "x"
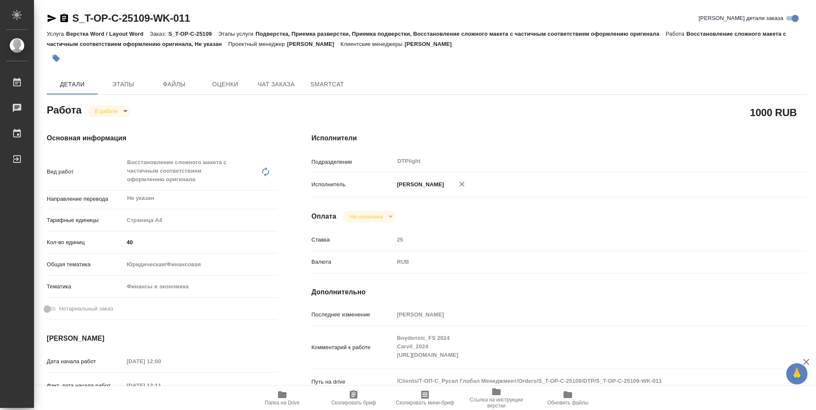
type textarea "x"
click at [65, 17] on icon "button" at bounding box center [64, 18] width 8 height 8
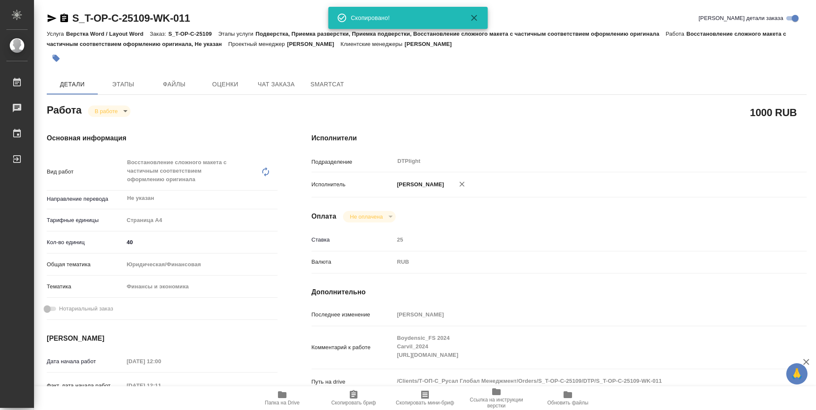
type textarea "x"
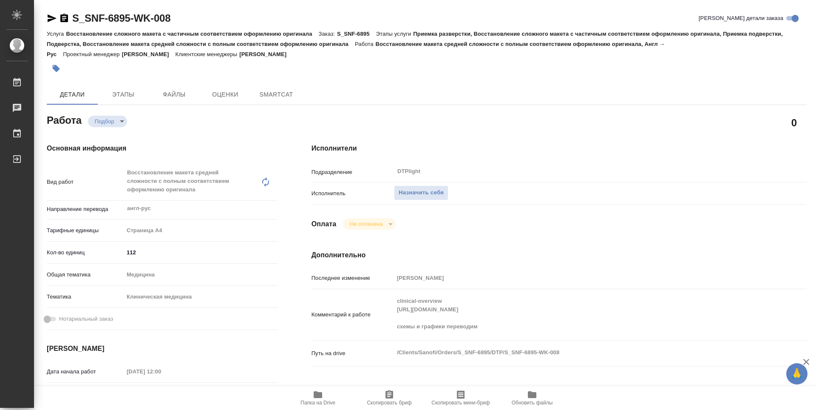
type textarea "x"
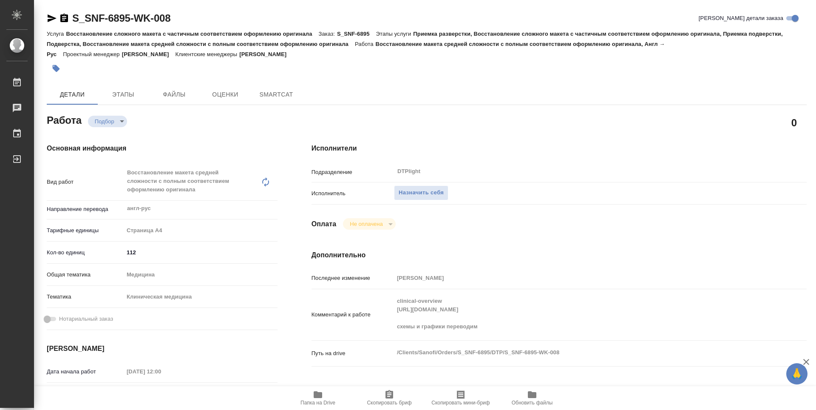
type textarea "x"
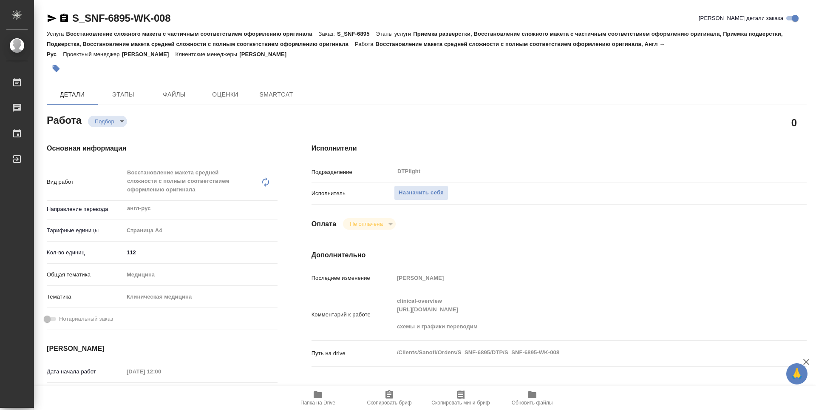
type textarea "x"
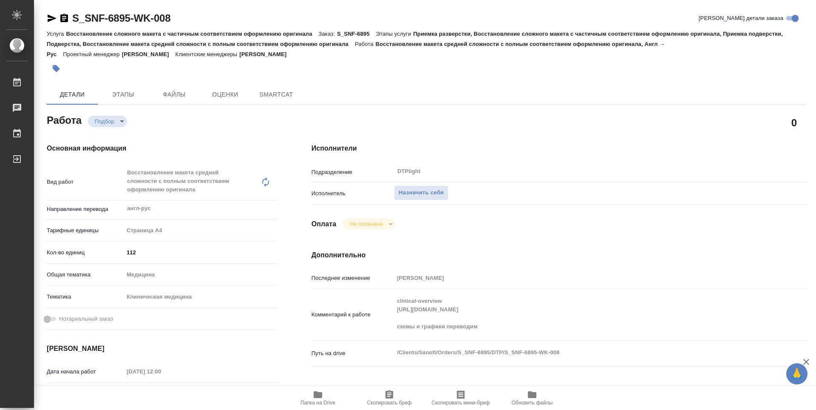
type textarea "x"
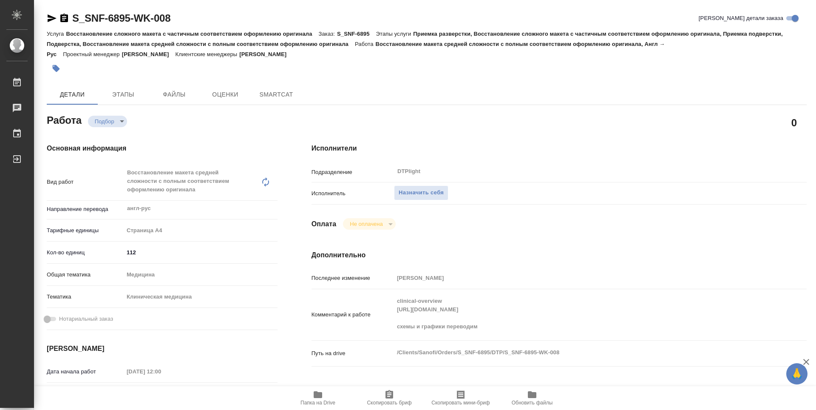
click at [312, 400] on span "Папка на Drive" at bounding box center [317, 402] width 35 height 6
type textarea "x"
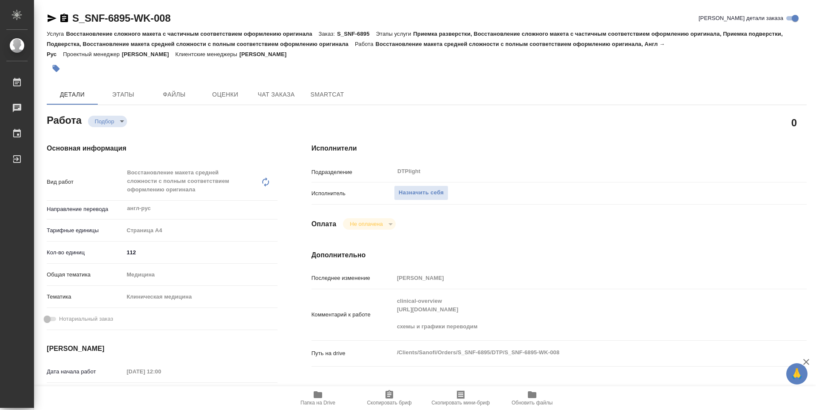
type textarea "x"
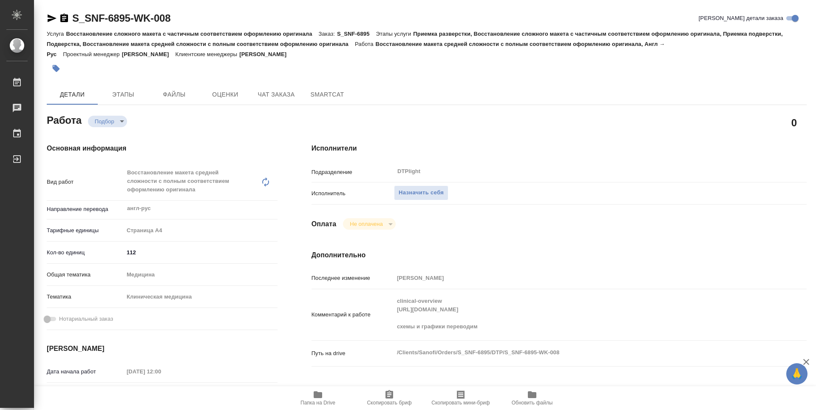
type textarea "x"
click at [414, 188] on span "Назначить себя" at bounding box center [420, 193] width 45 height 10
type textarea "x"
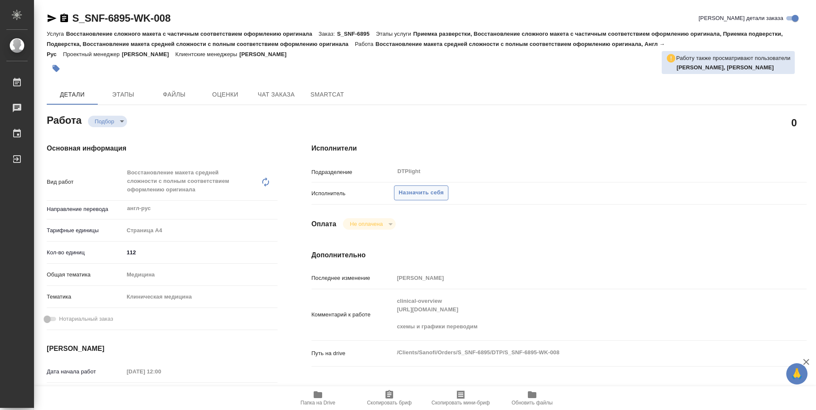
type textarea "x"
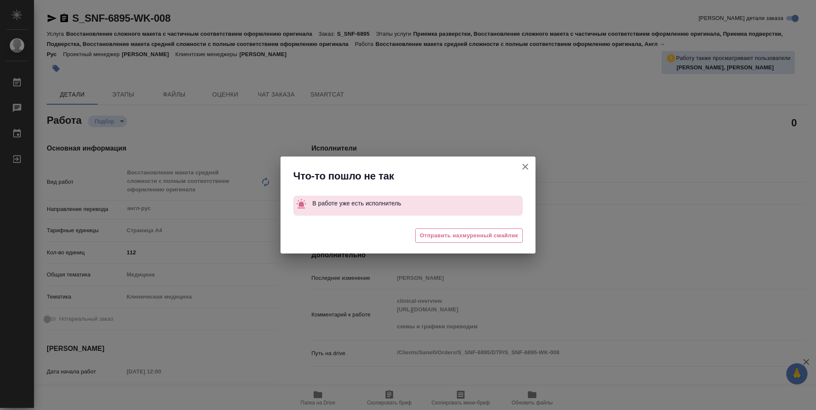
click at [519, 164] on button "[PERSON_NAME] детали заказа" at bounding box center [525, 166] width 20 height 20
type textarea "x"
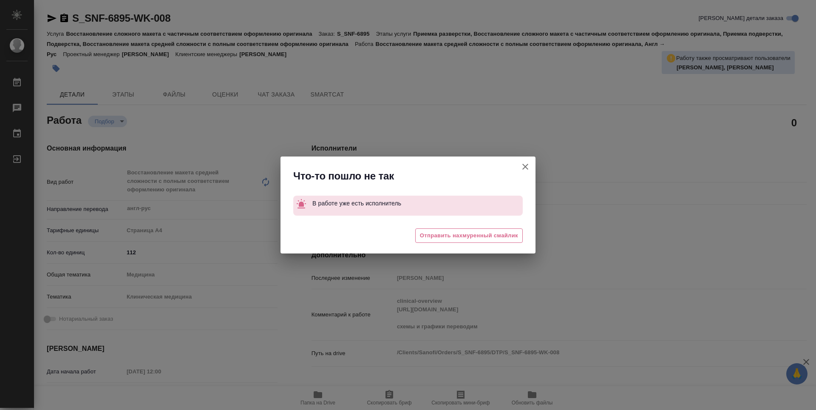
type textarea "x"
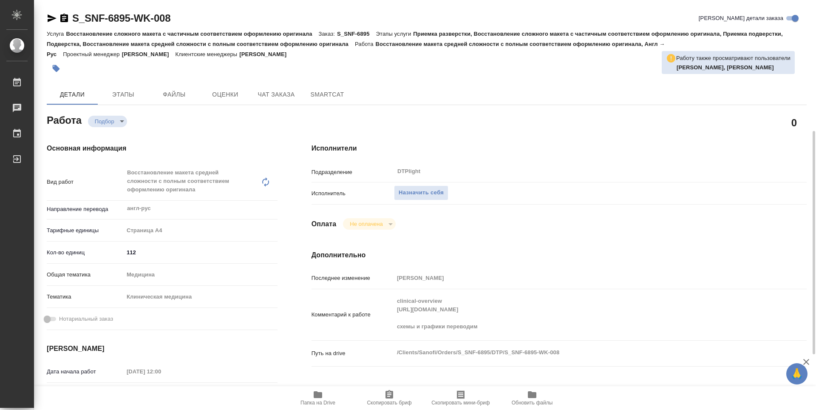
scroll to position [85, 0]
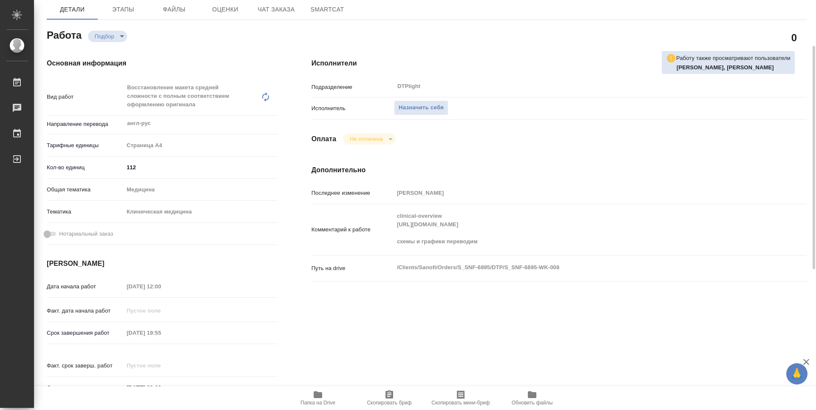
type textarea "x"
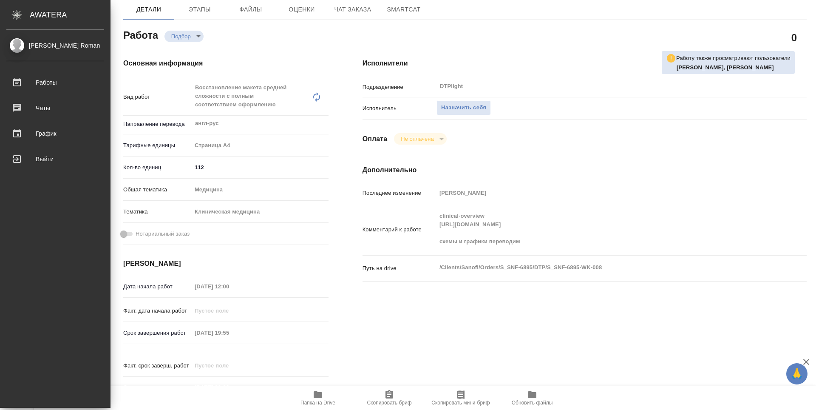
type textarea "x"
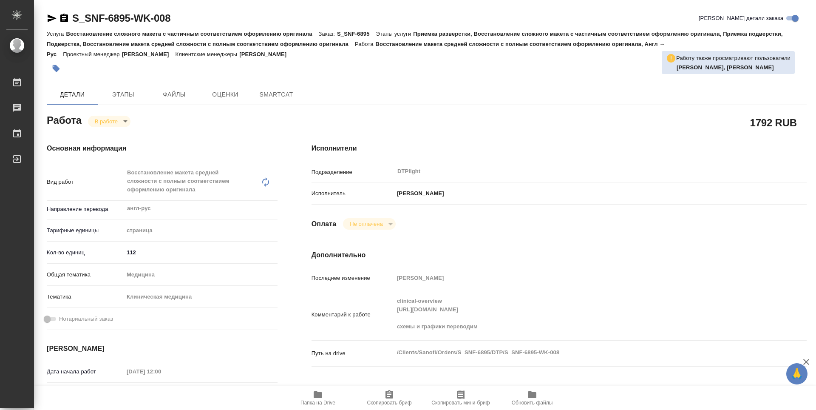
type textarea "x"
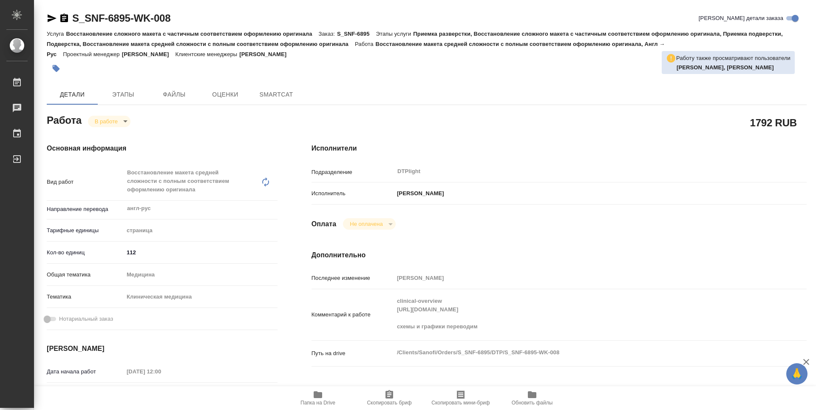
type textarea "x"
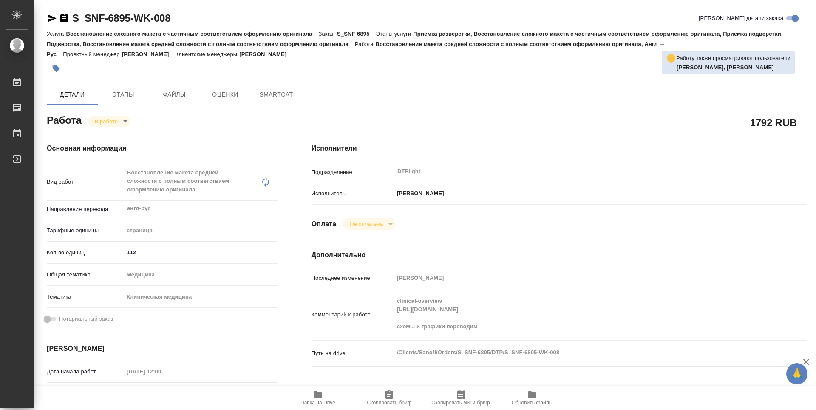
type textarea "x"
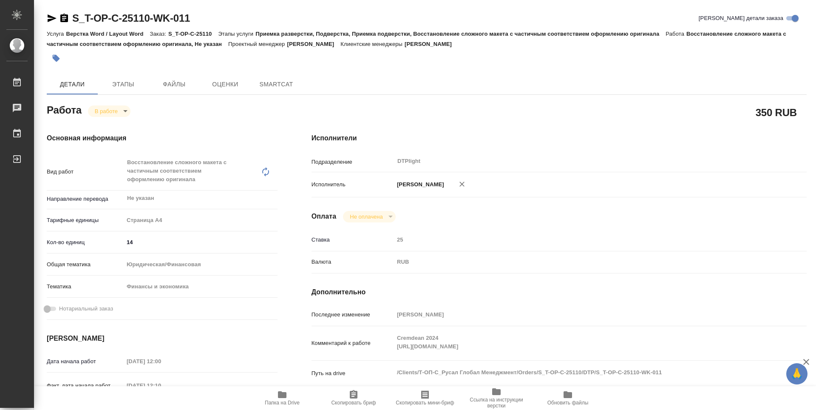
type textarea "x"
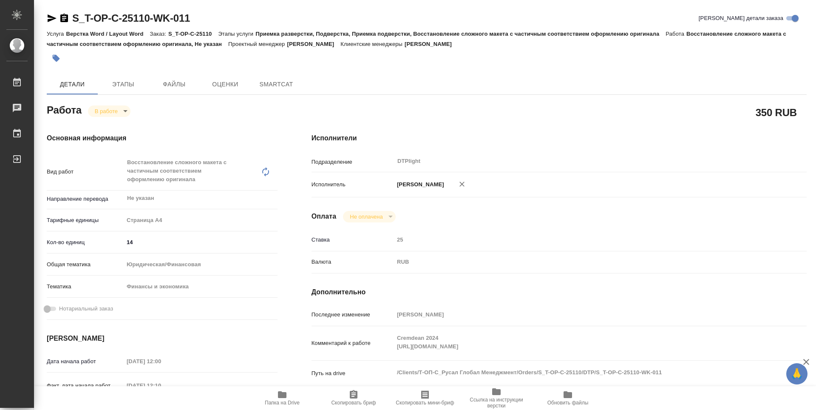
type textarea "x"
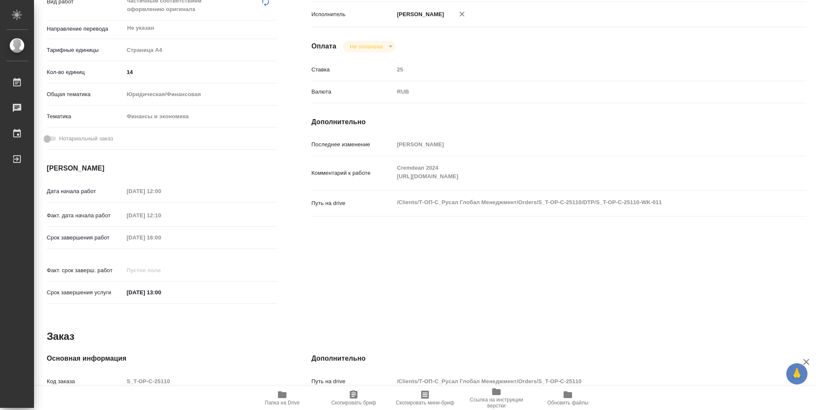
type textarea "x"
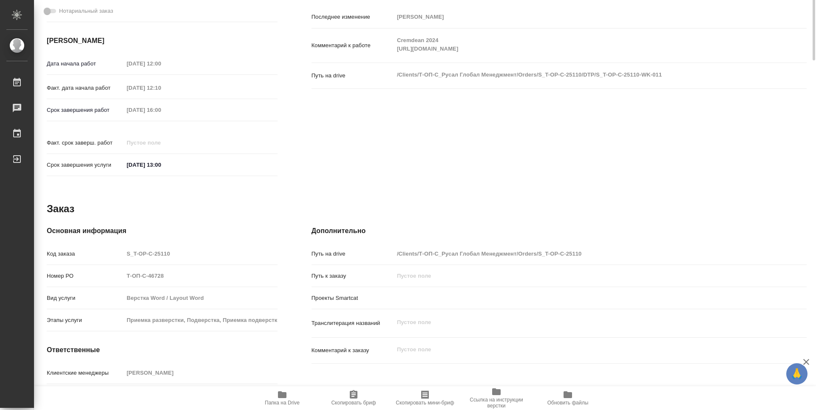
scroll to position [85, 0]
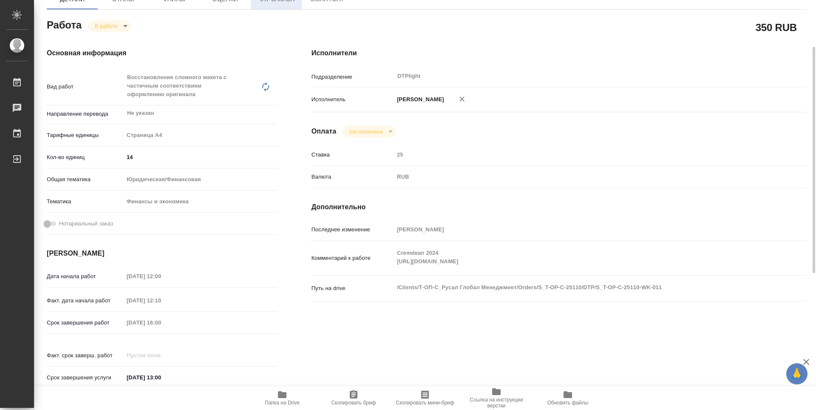
type textarea "x"
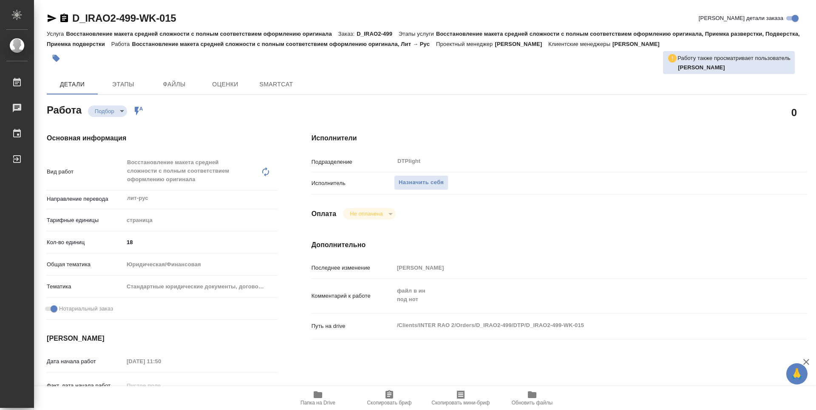
type textarea "x"
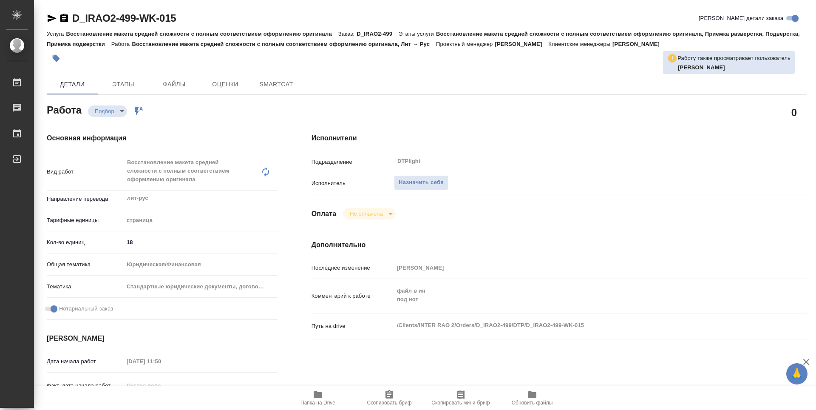
type textarea "x"
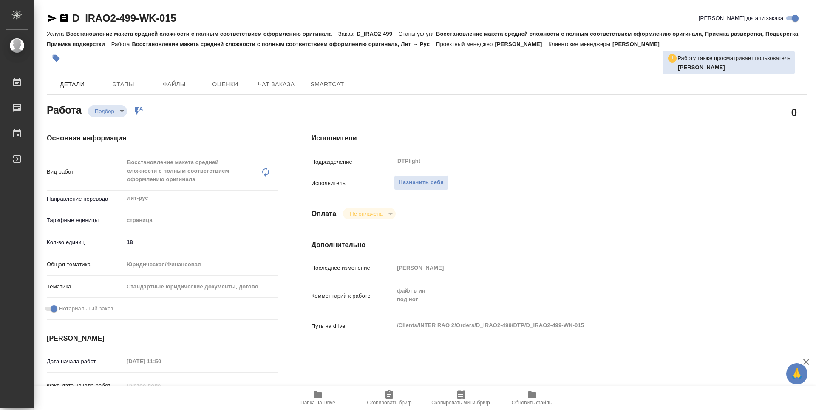
click at [321, 395] on icon "button" at bounding box center [318, 394] width 8 height 7
type textarea "x"
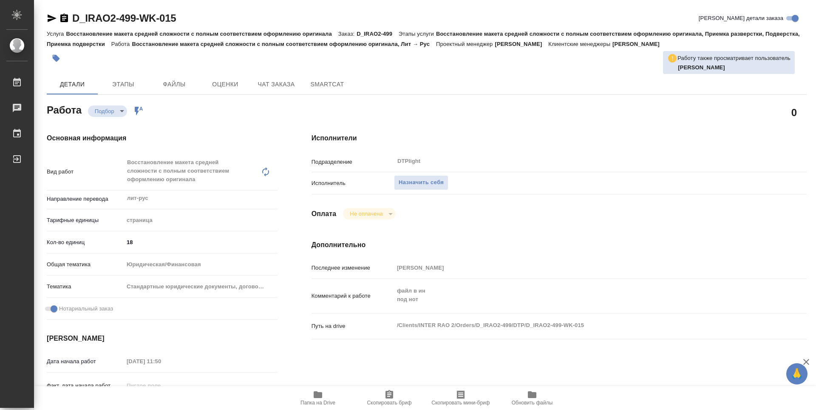
type textarea "x"
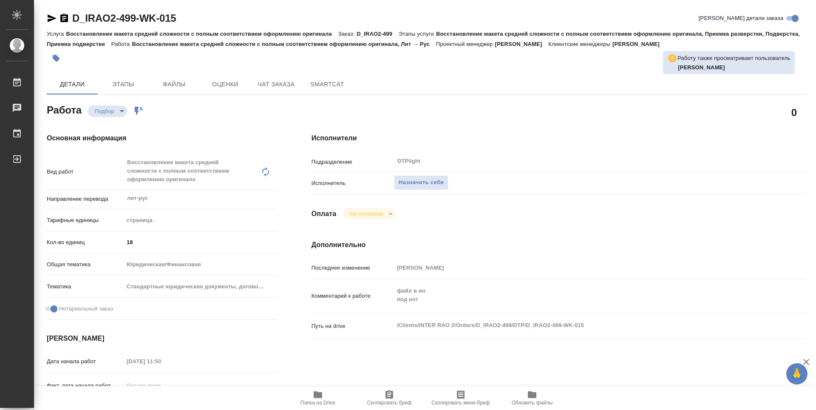
type textarea "x"
click at [422, 188] on button "Назначить себя" at bounding box center [421, 182] width 54 height 15
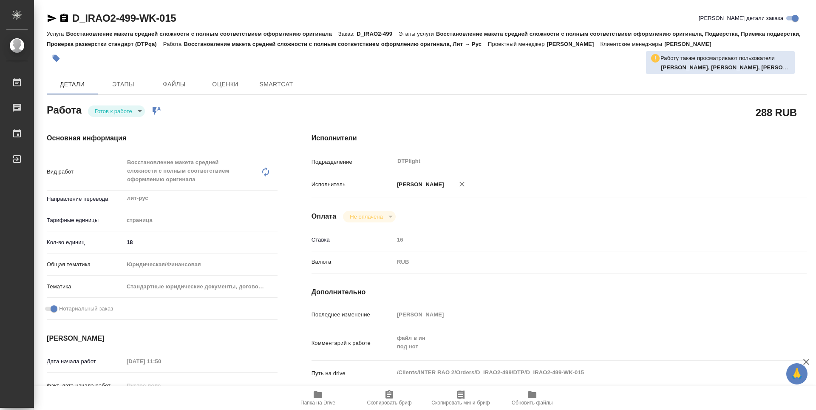
type textarea "x"
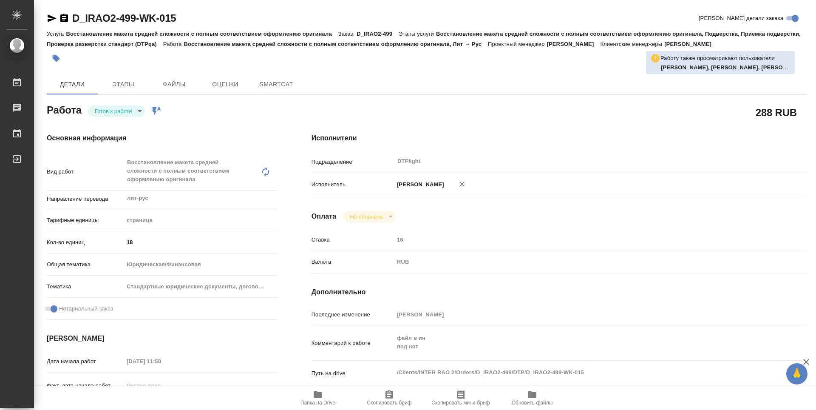
type textarea "x"
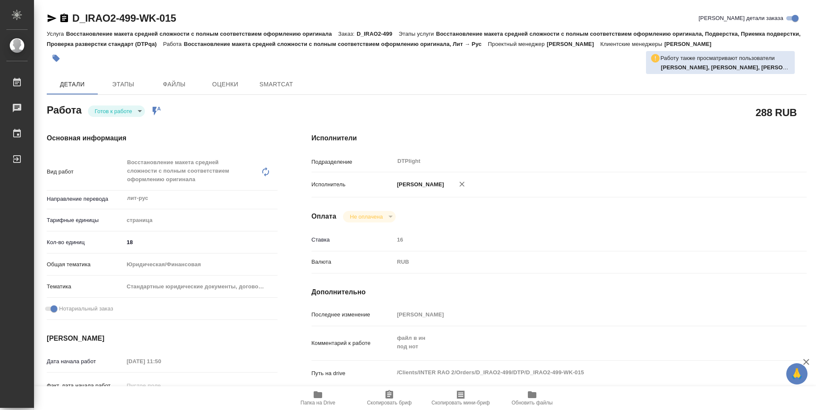
type textarea "x"
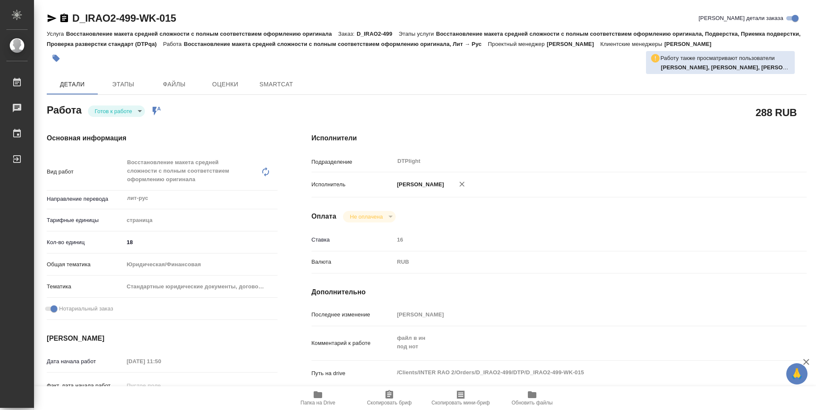
type textarea "x"
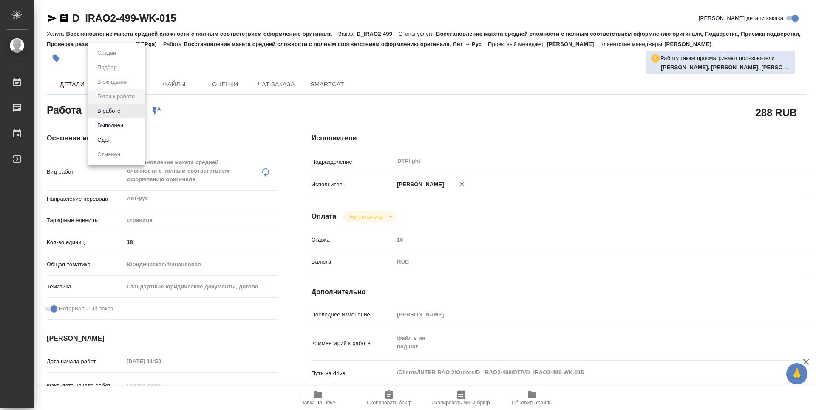
click at [140, 110] on body "🙏 .cls-1 fill:#fff; AWATERA Guselnikov Roman Работы Чаты График Выйти D_IRAO2-4…" at bounding box center [408, 205] width 816 height 410
type textarea "x"
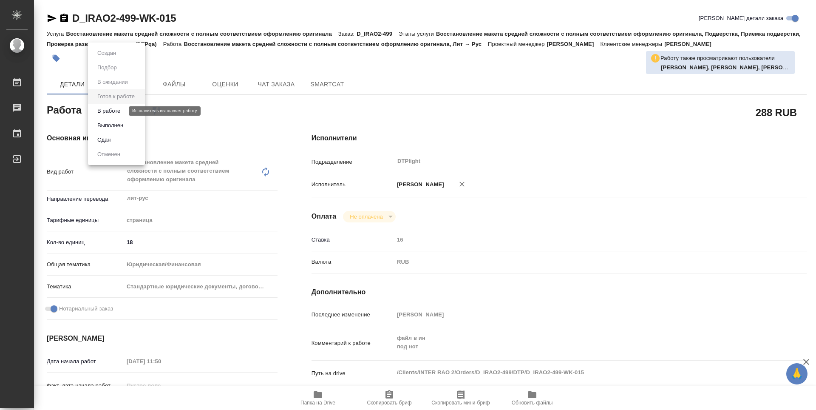
type textarea "x"
click at [111, 114] on button "В работе" at bounding box center [109, 110] width 28 height 9
type textarea "x"
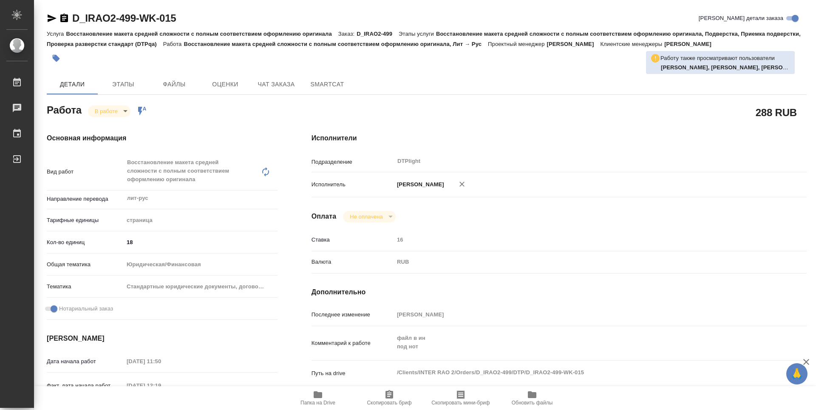
type textarea "x"
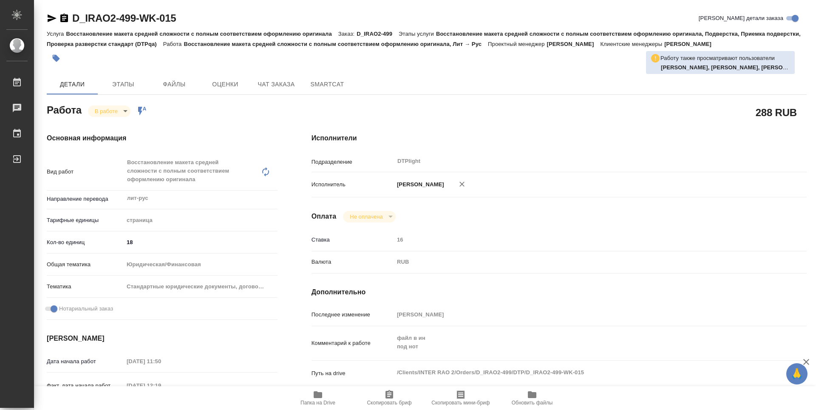
type textarea "x"
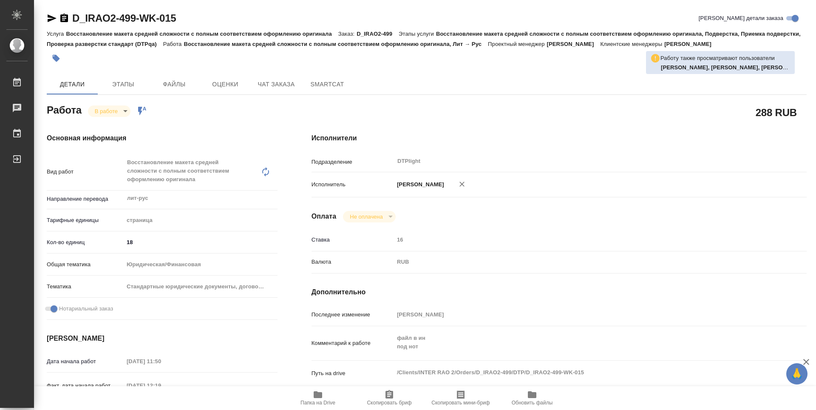
type textarea "x"
click at [66, 19] on icon "button" at bounding box center [64, 18] width 8 height 8
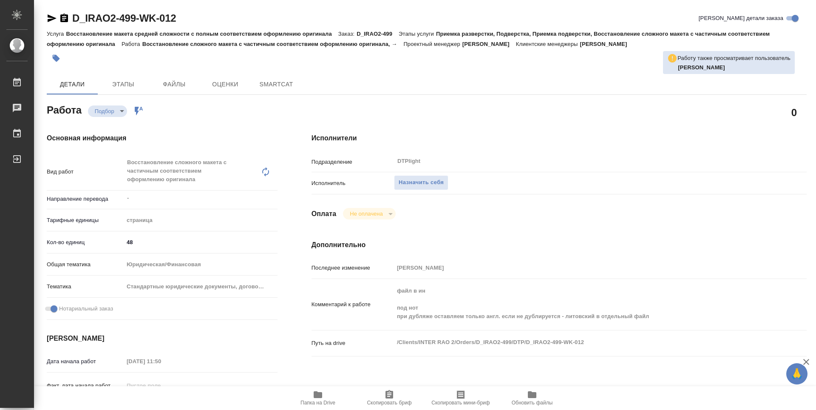
type textarea "x"
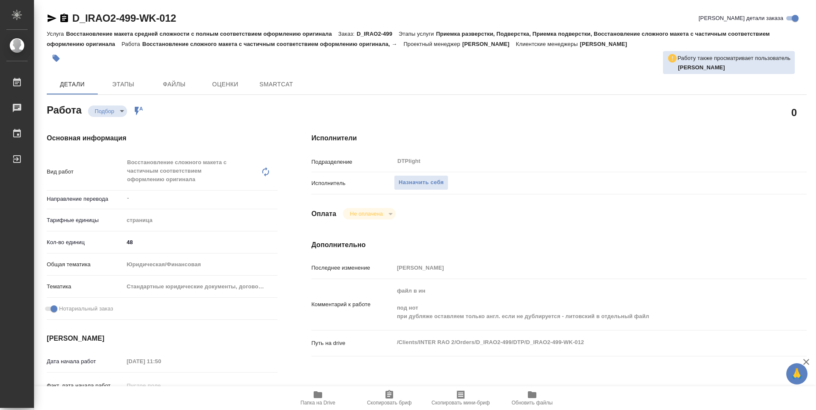
type textarea "x"
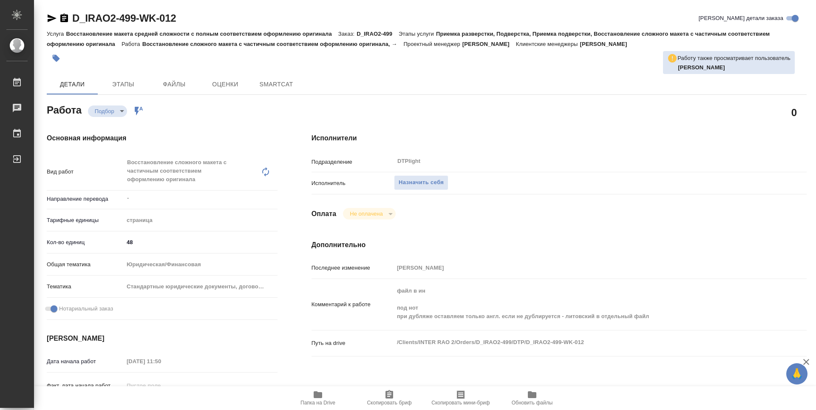
type textarea "x"
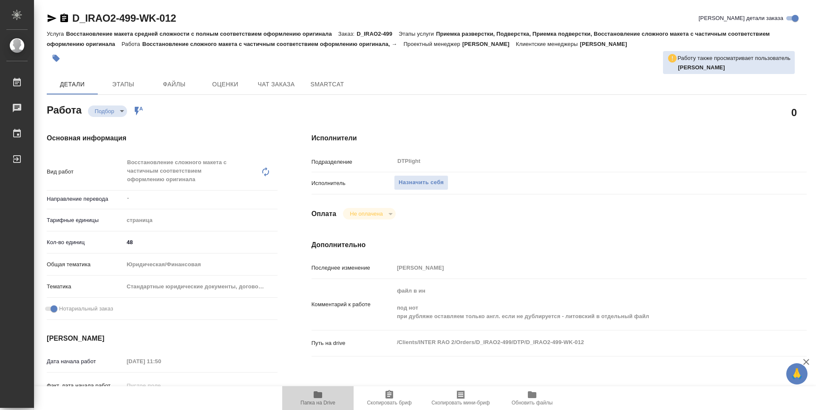
click at [326, 400] on span "Папка на Drive" at bounding box center [317, 402] width 35 height 6
type textarea "x"
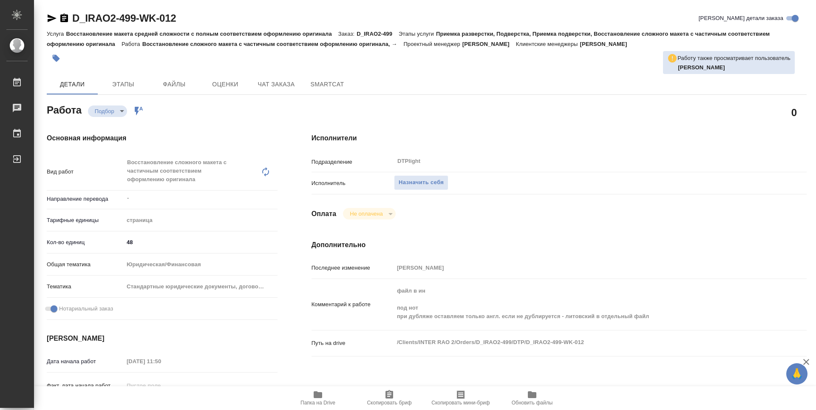
type textarea "x"
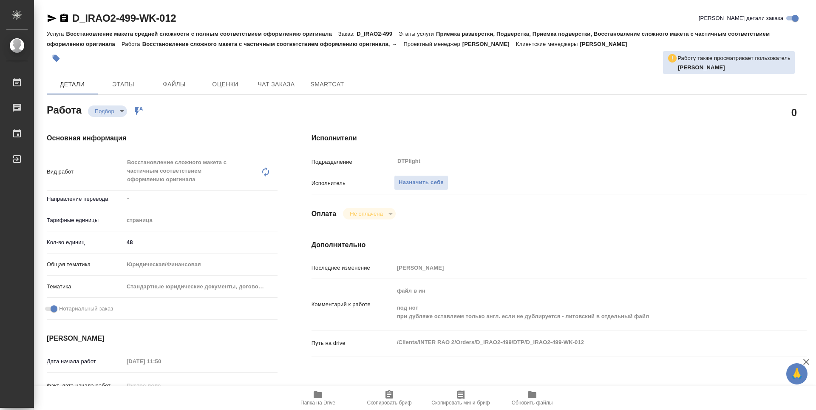
type textarea "x"
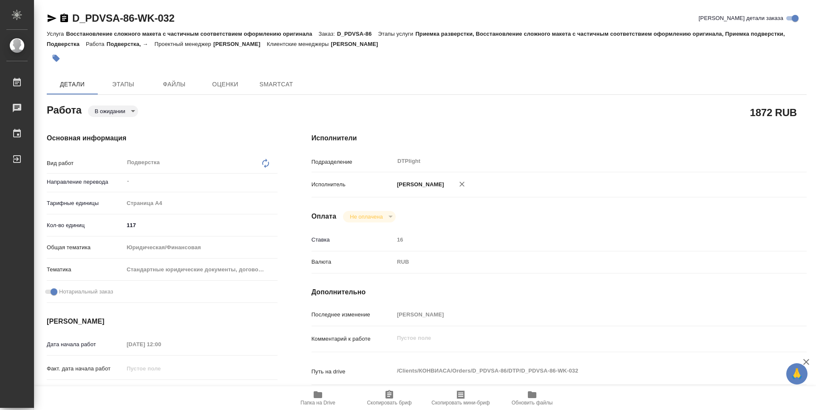
type textarea "x"
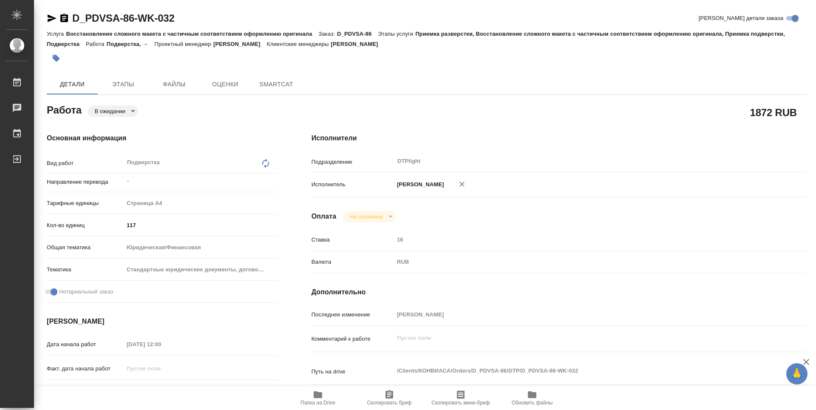
type textarea "x"
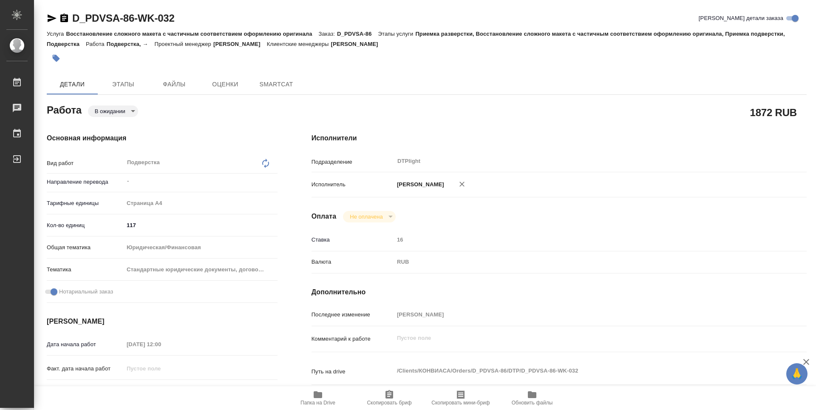
type textarea "x"
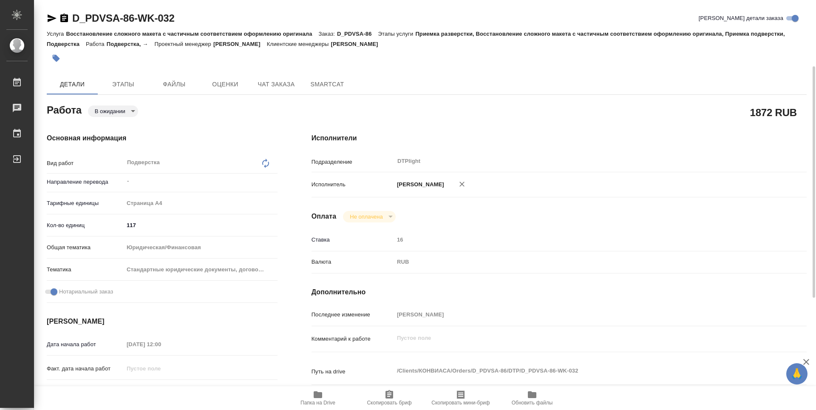
scroll to position [42, 0]
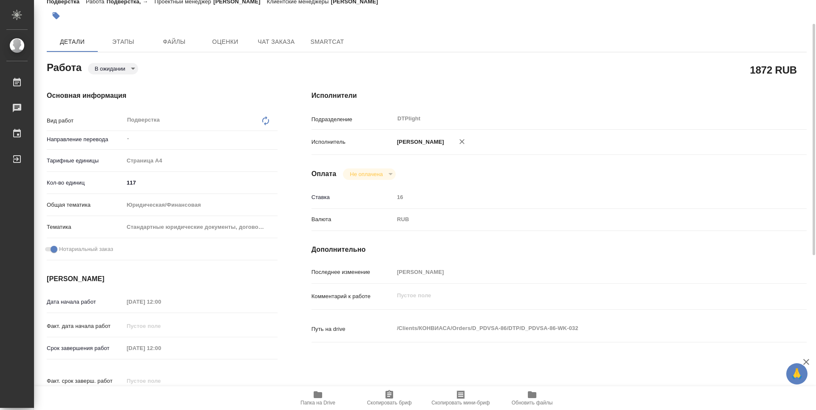
type textarea "x"
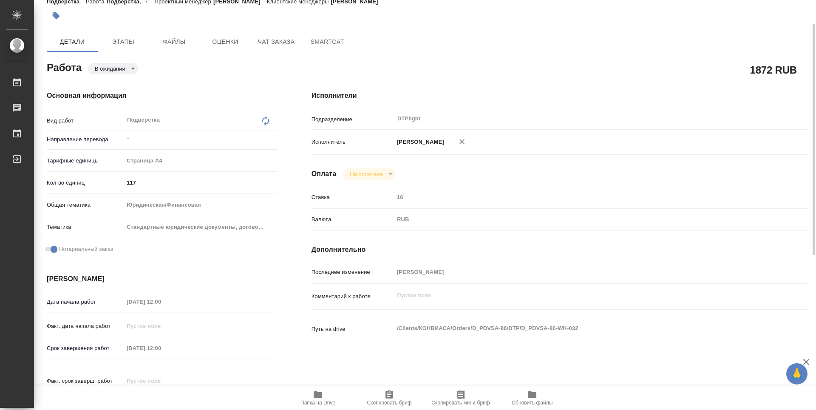
type textarea "x"
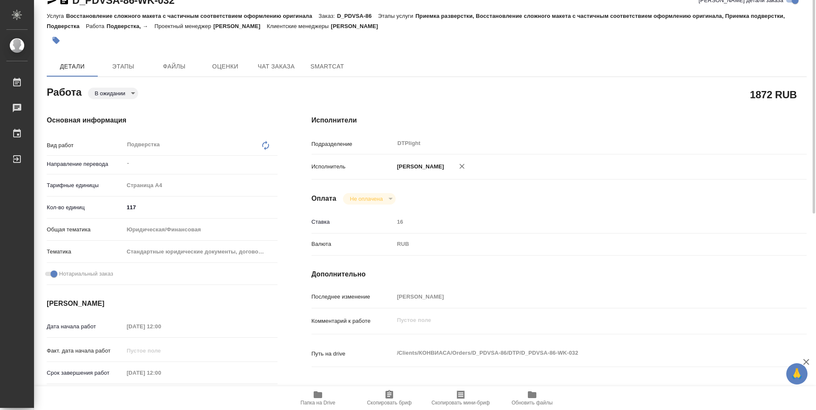
scroll to position [0, 0]
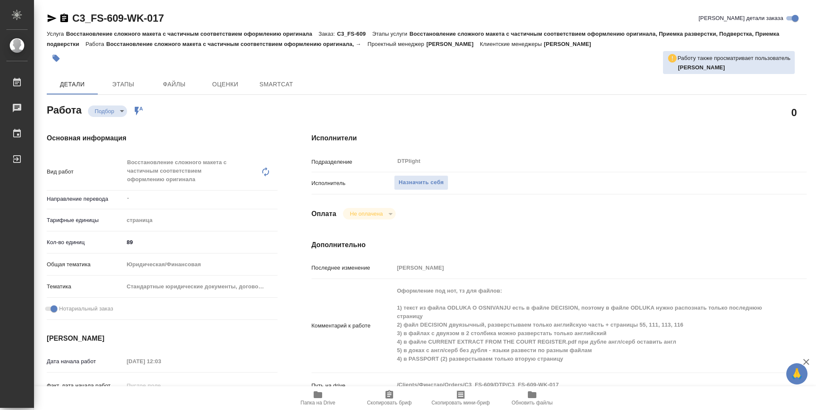
type textarea "x"
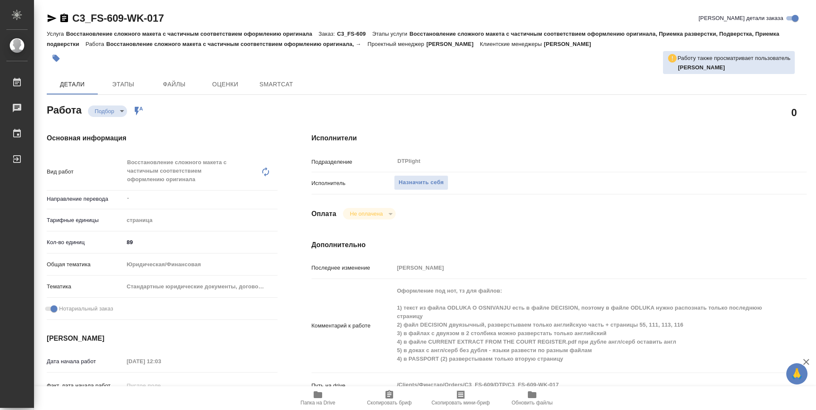
type textarea "x"
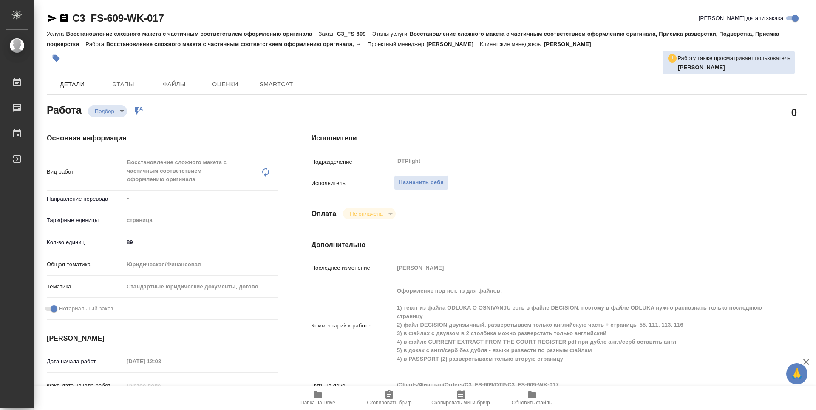
type textarea "x"
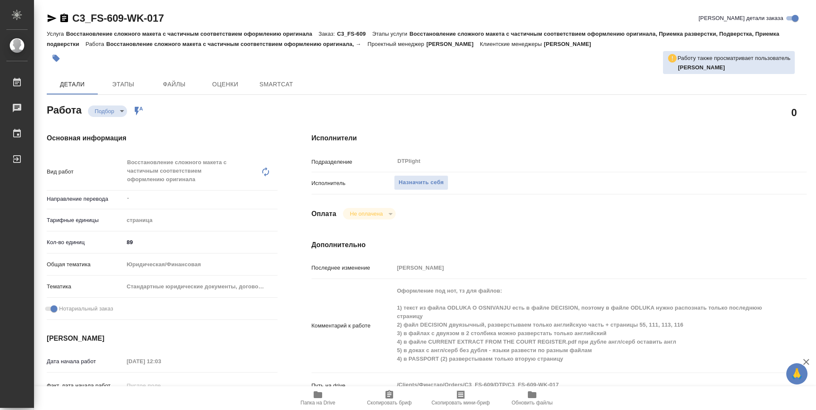
type textarea "x"
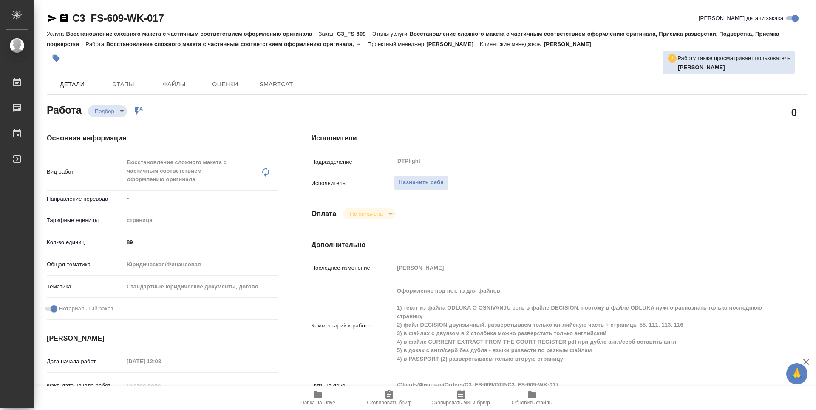
type textarea "x"
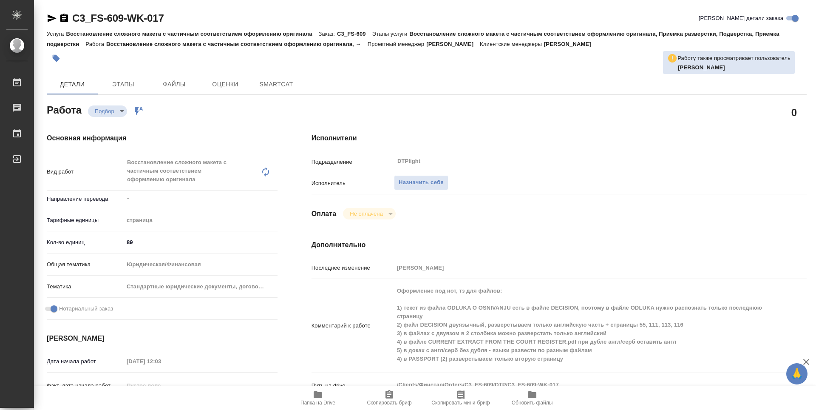
type textarea "x"
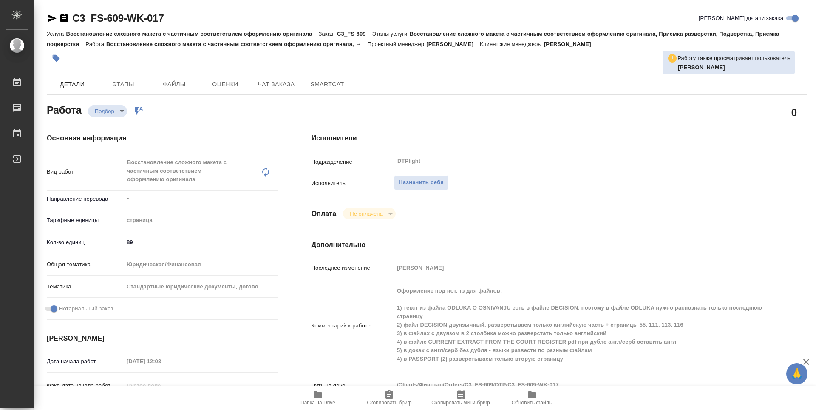
type textarea "x"
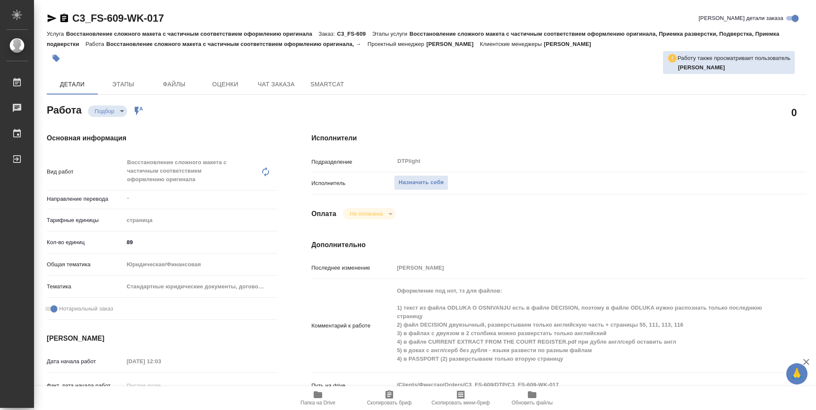
click at [325, 395] on span "Папка на Drive" at bounding box center [317, 397] width 61 height 16
type textarea "x"
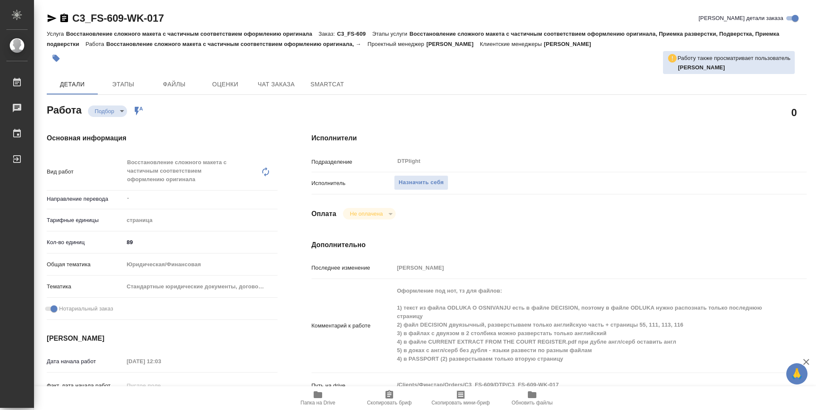
type textarea "x"
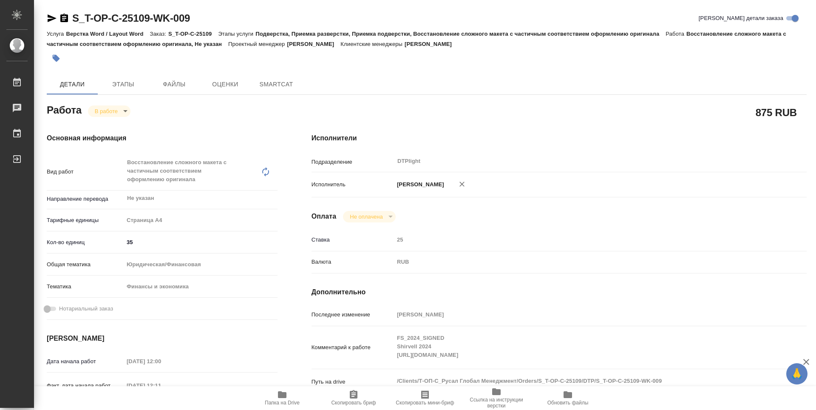
type textarea "x"
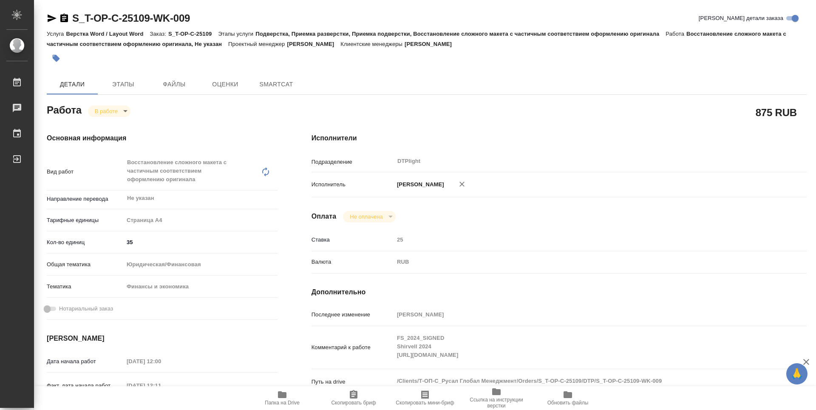
type textarea "x"
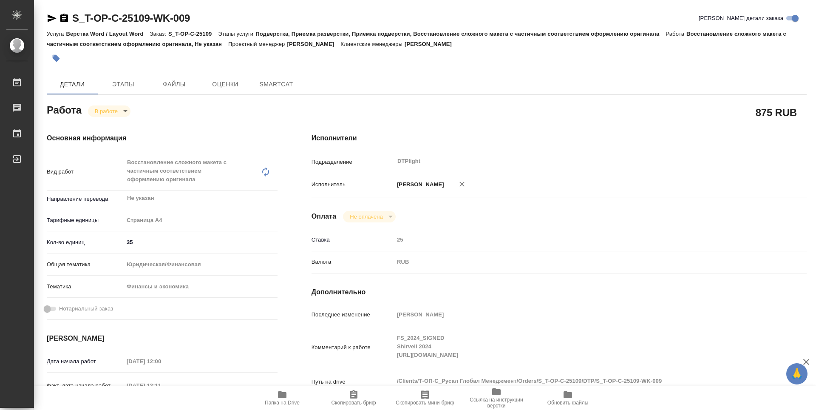
type textarea "x"
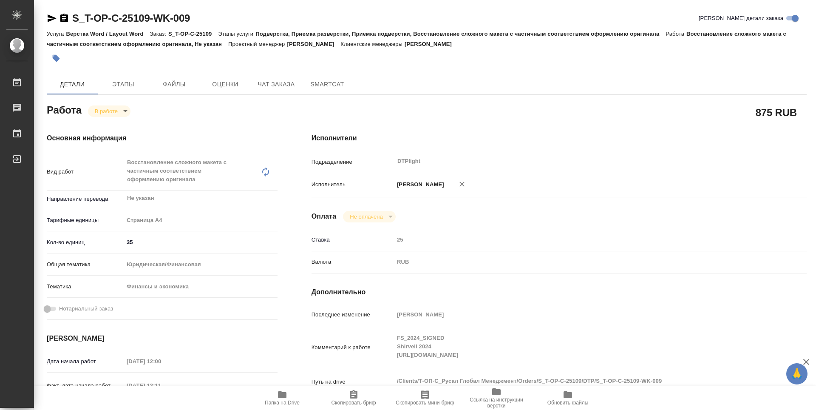
type textarea "x"
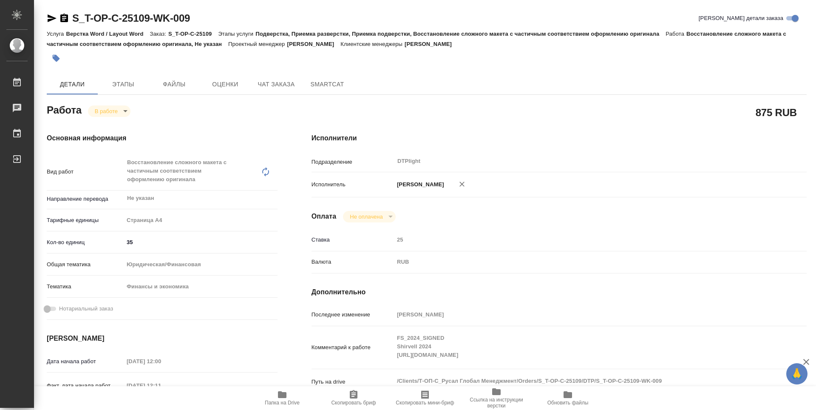
type textarea "x"
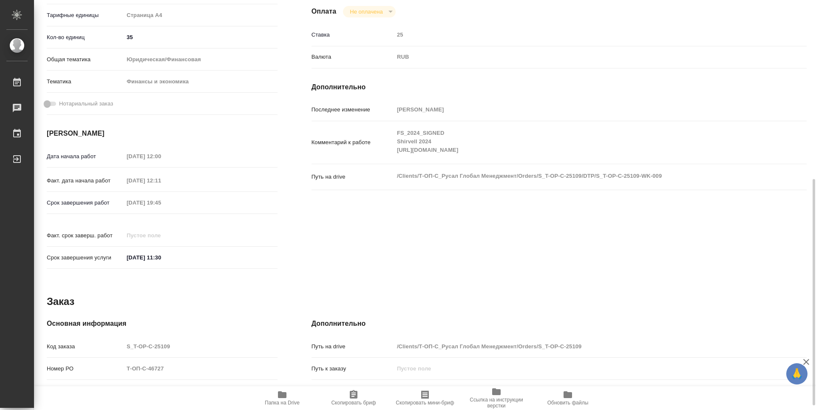
scroll to position [120, 0]
